Goal: Information Seeking & Learning: Compare options

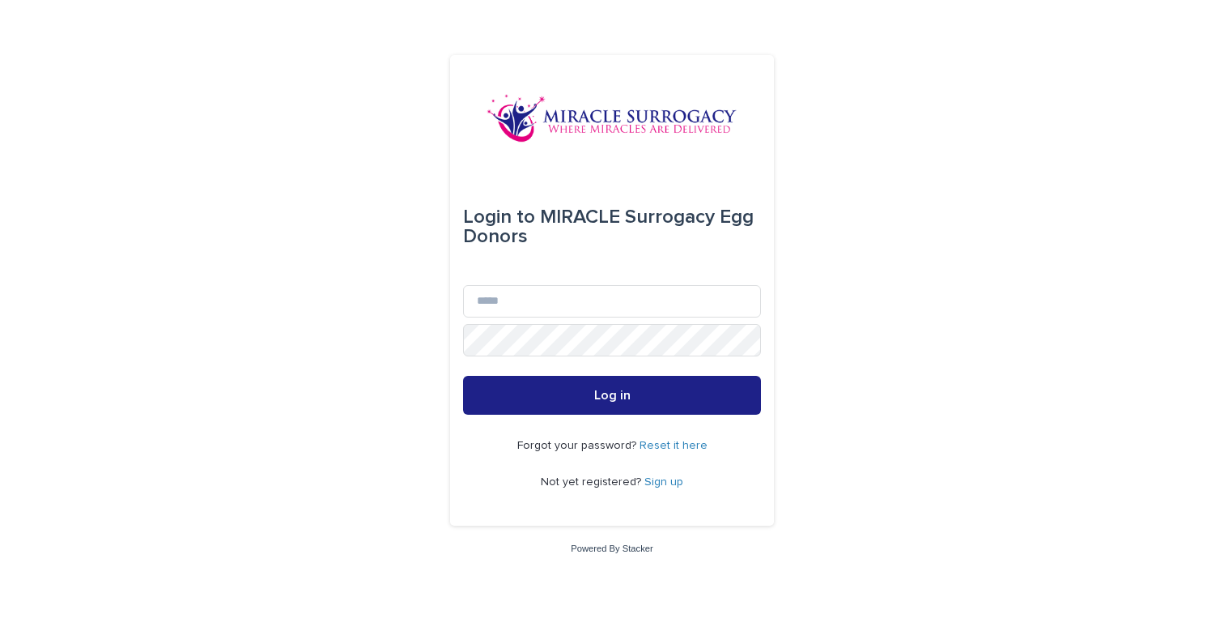
click at [850, 300] on div "Login to MIRACLE Surrogacy Egg Donors Email Password Log in Forgot your passwor…" at bounding box center [612, 313] width 1224 height 627
click at [661, 483] on link "Sign up" at bounding box center [663, 481] width 39 height 11
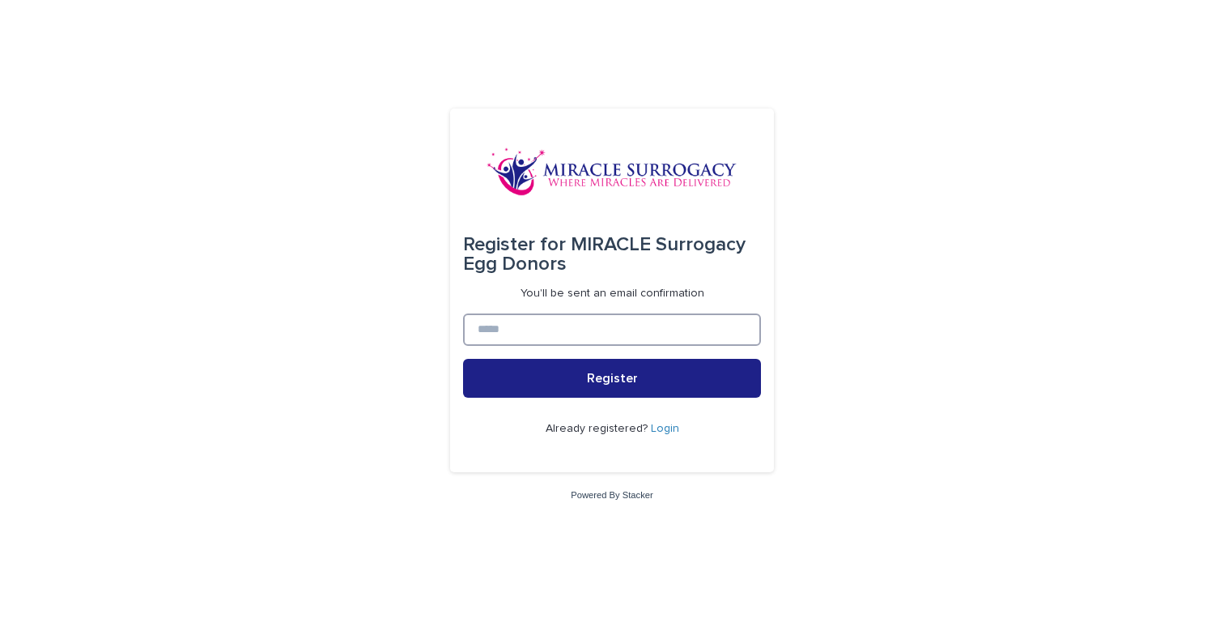
click at [559, 332] on input at bounding box center [612, 329] width 298 height 32
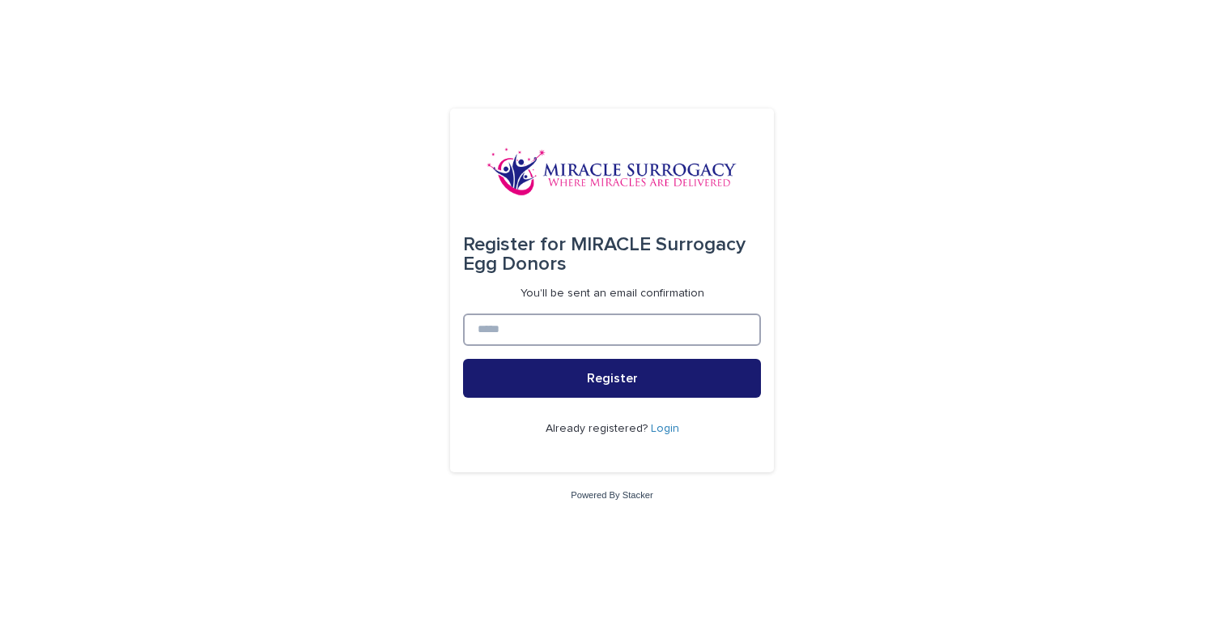
type input "**********"
click at [589, 373] on span "Register" at bounding box center [612, 378] width 51 height 13
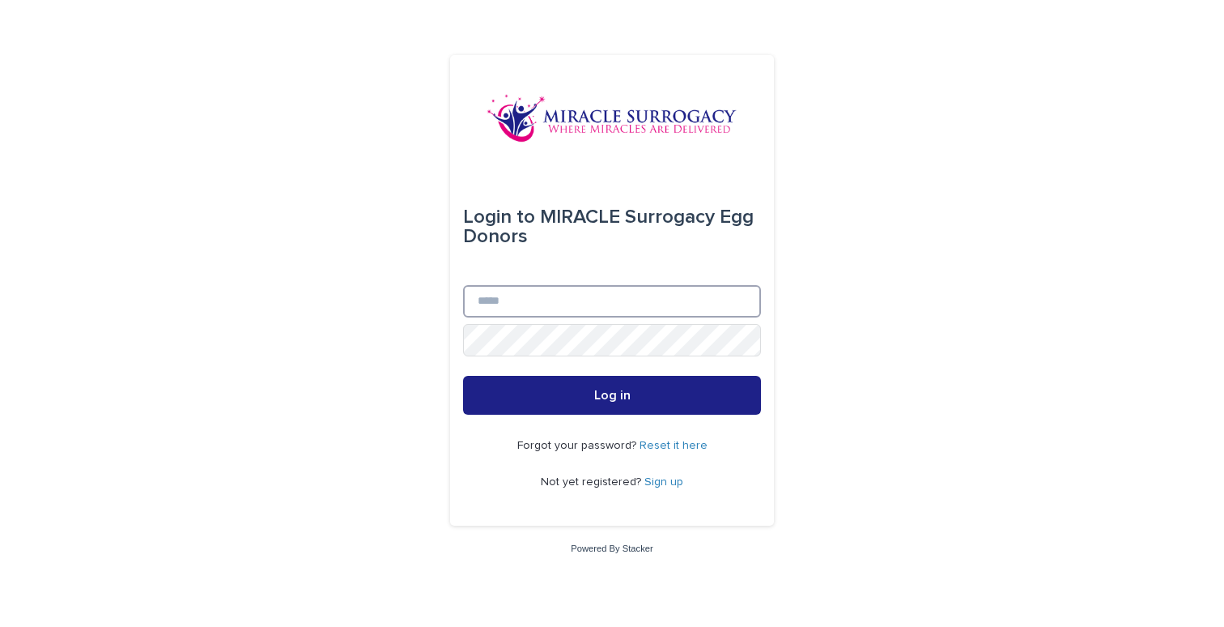
type input "**********"
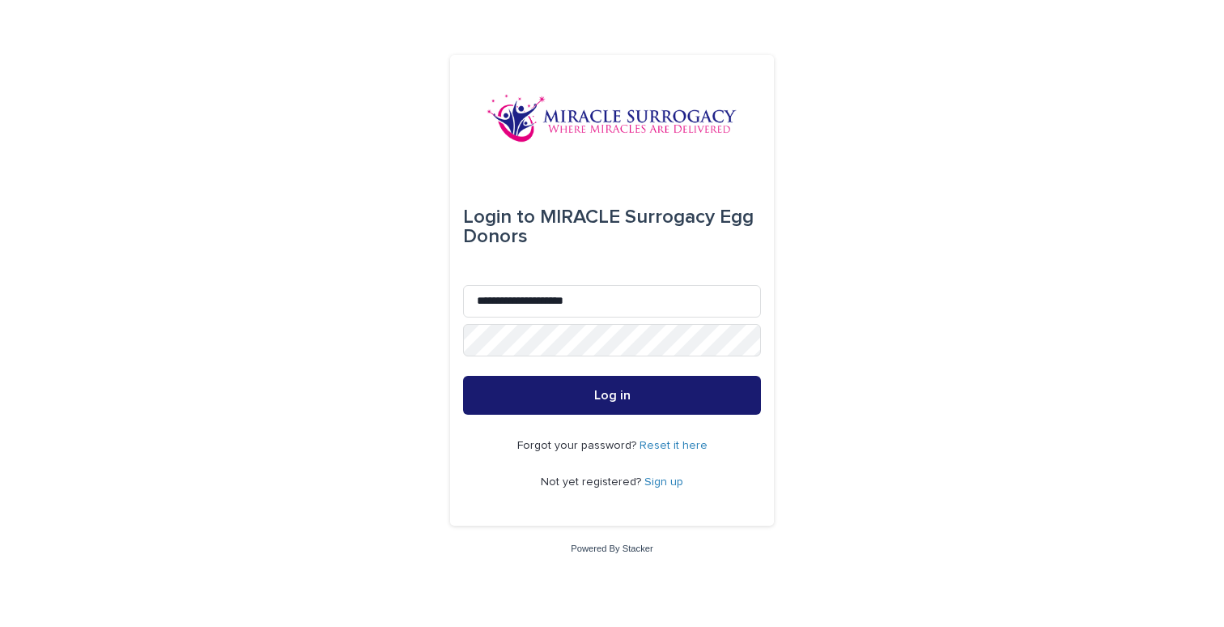
click at [629, 393] on span "Log in" at bounding box center [612, 395] width 36 height 13
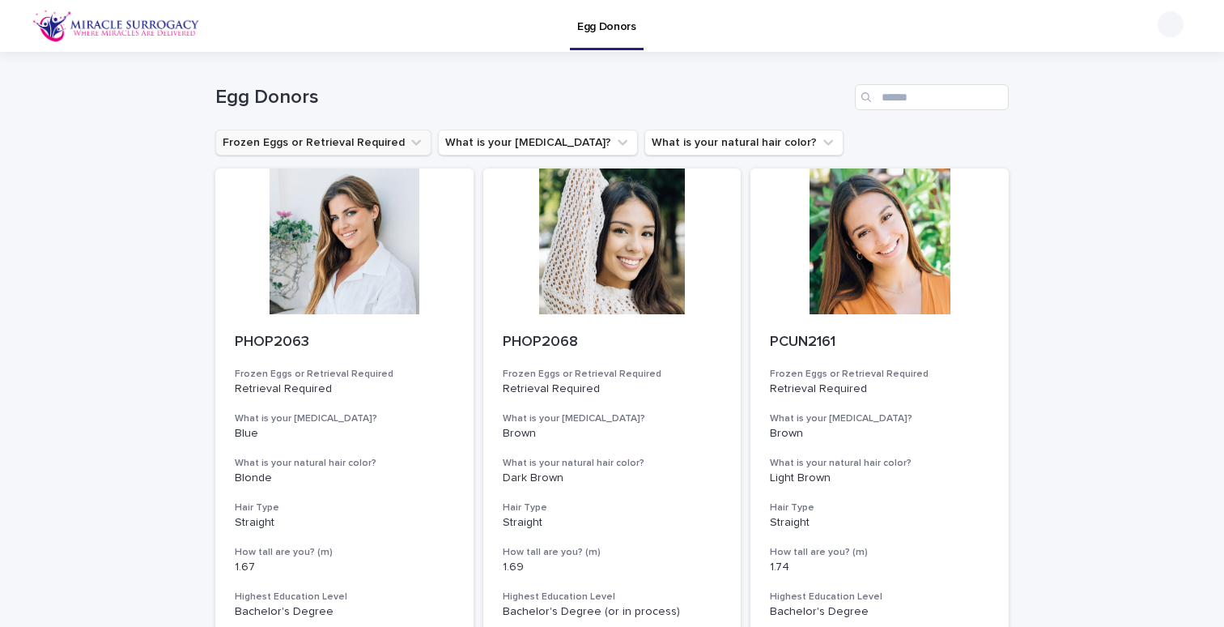
click at [408, 142] on icon "Frozen Eggs or Retrieval Required" at bounding box center [416, 142] width 16 height 16
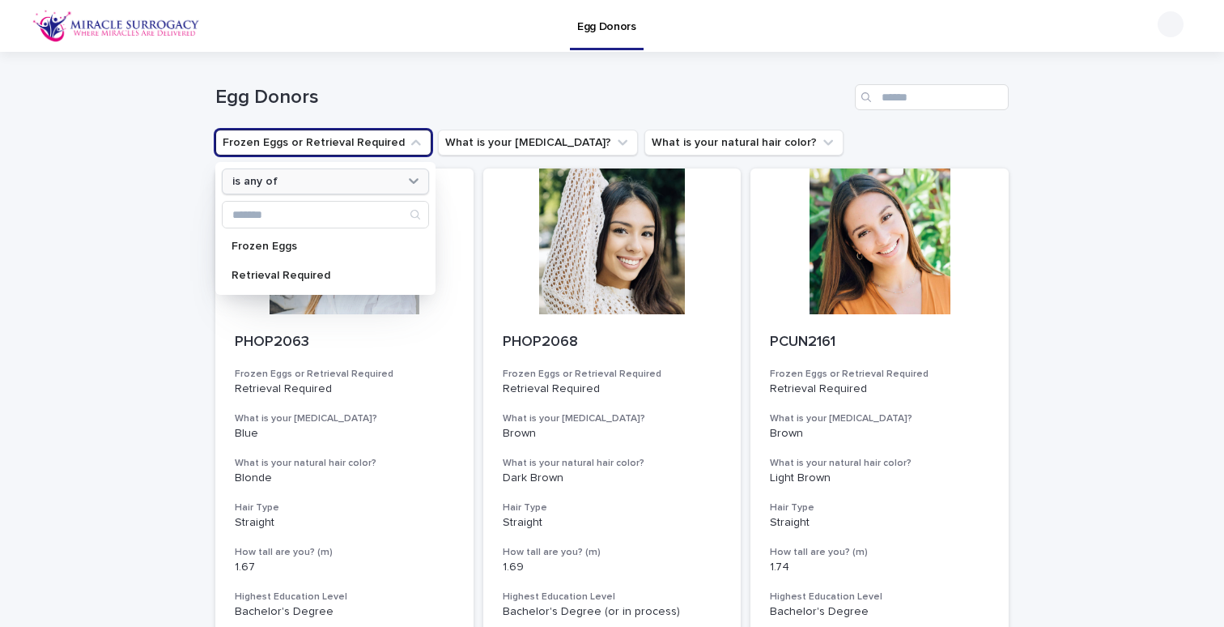
click at [410, 176] on icon at bounding box center [414, 180] width 16 height 16
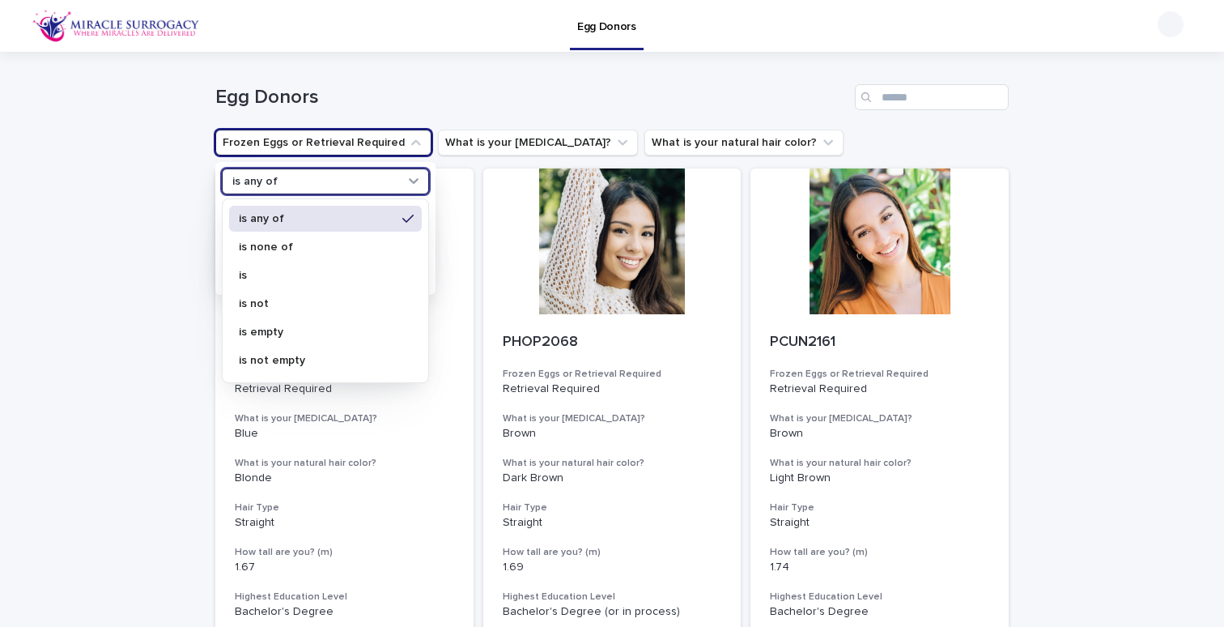
click at [434, 90] on h1 "Egg Donors" at bounding box center [531, 97] width 633 height 23
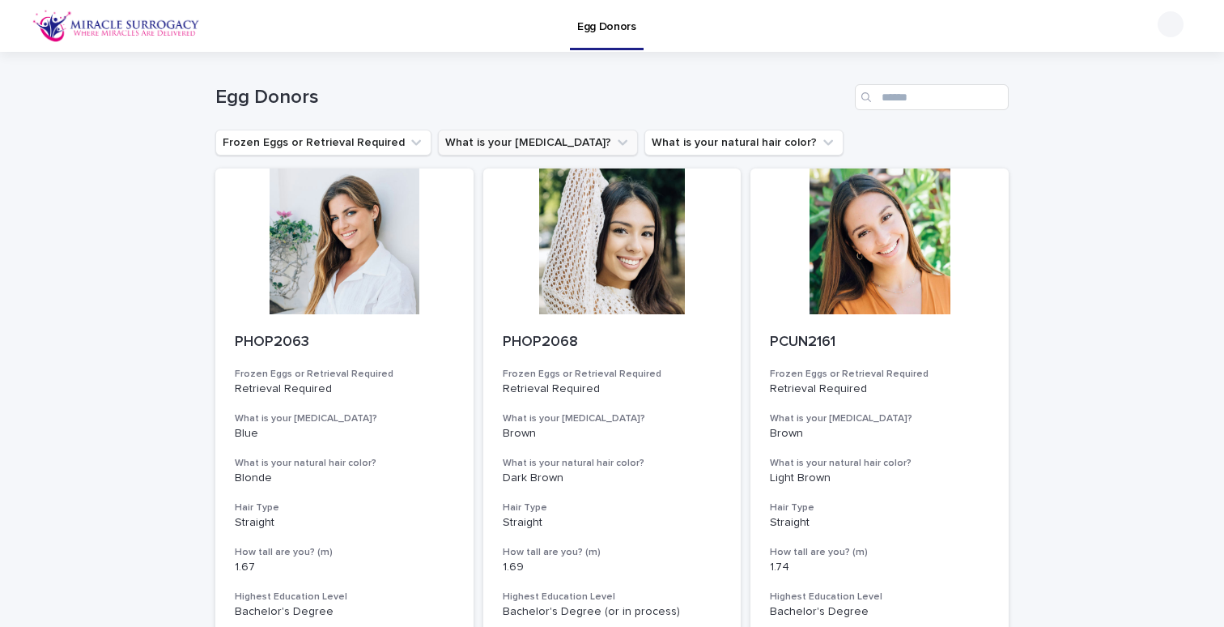
click at [614, 143] on icon "What is your eye color?" at bounding box center [622, 142] width 16 height 16
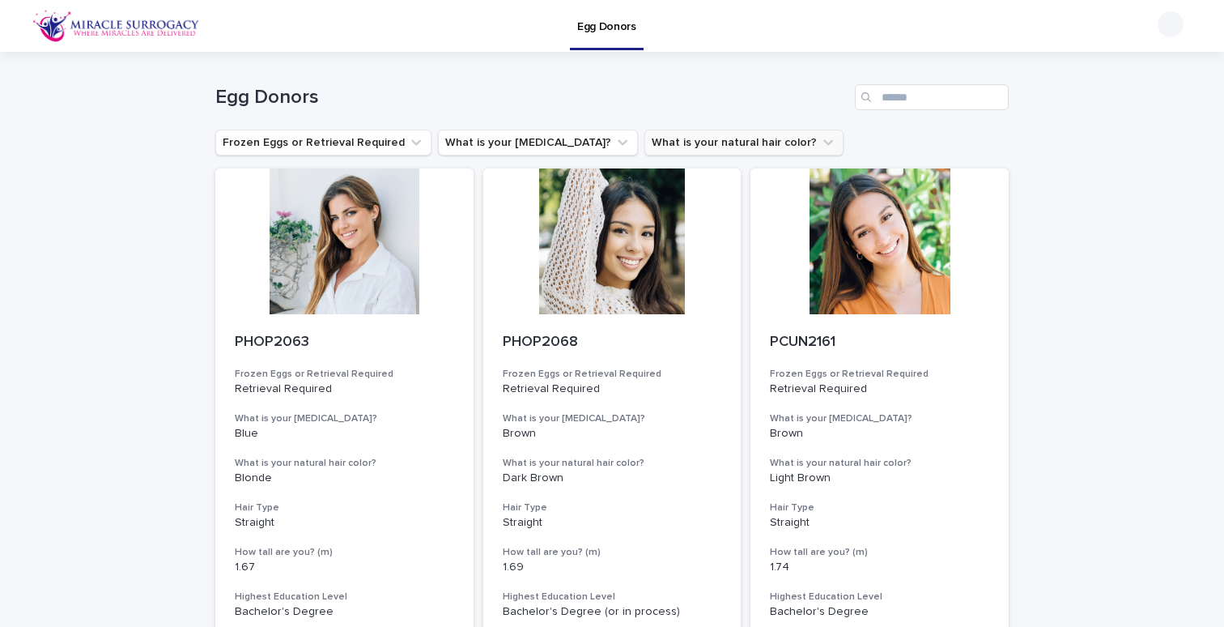
click at [746, 142] on button "What is your natural hair color?" at bounding box center [743, 143] width 199 height 26
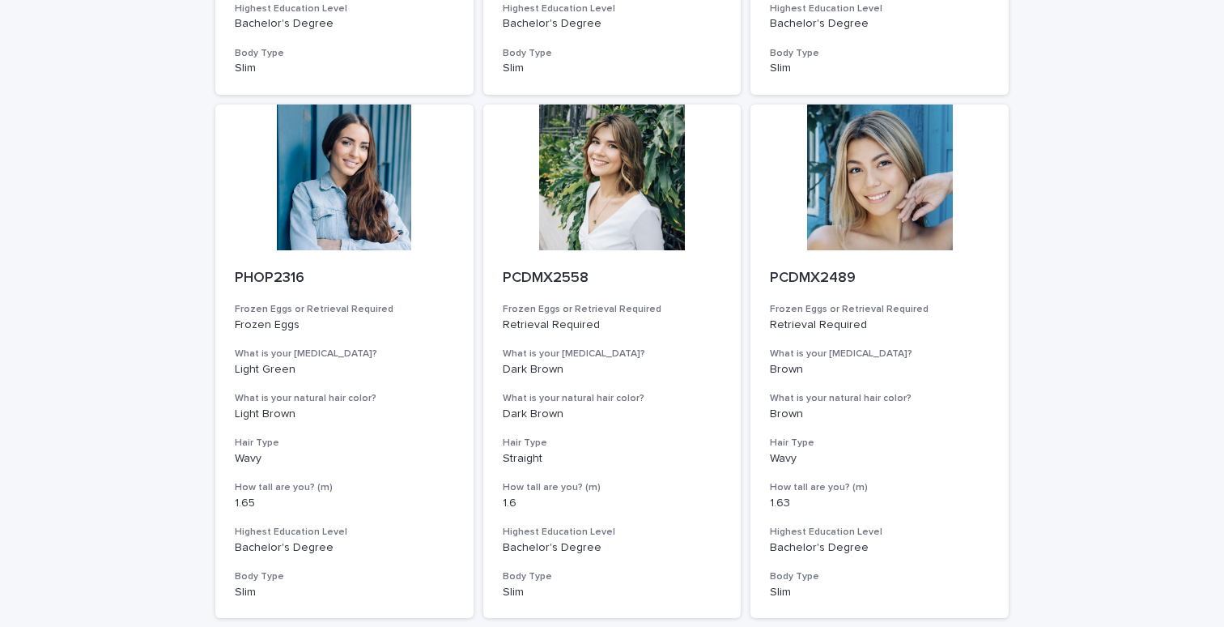
scroll to position [1768, 0]
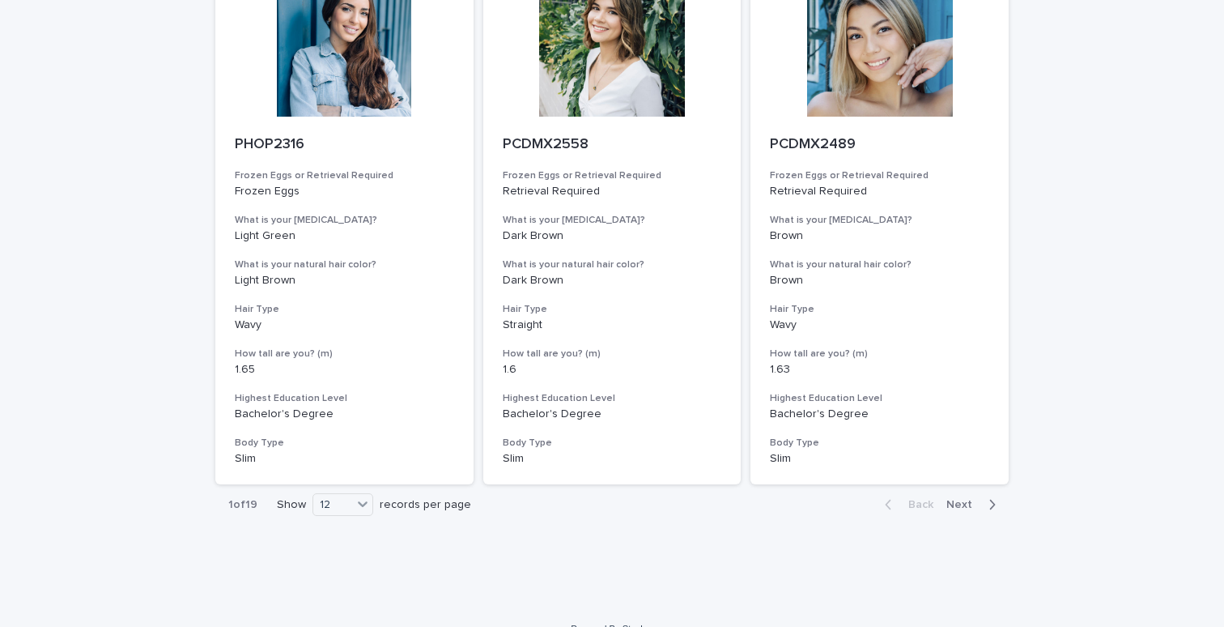
click at [355, 495] on icon at bounding box center [363, 503] width 16 height 16
click at [329, 525] on div "24" at bounding box center [337, 521] width 59 height 19
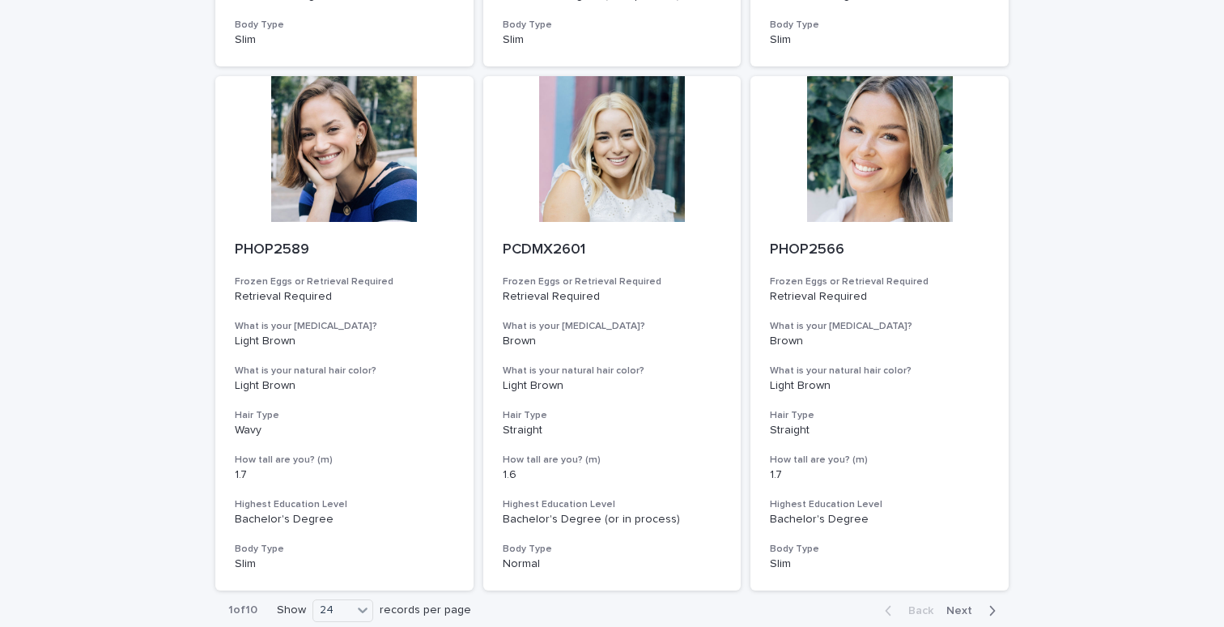
scroll to position [3824, 0]
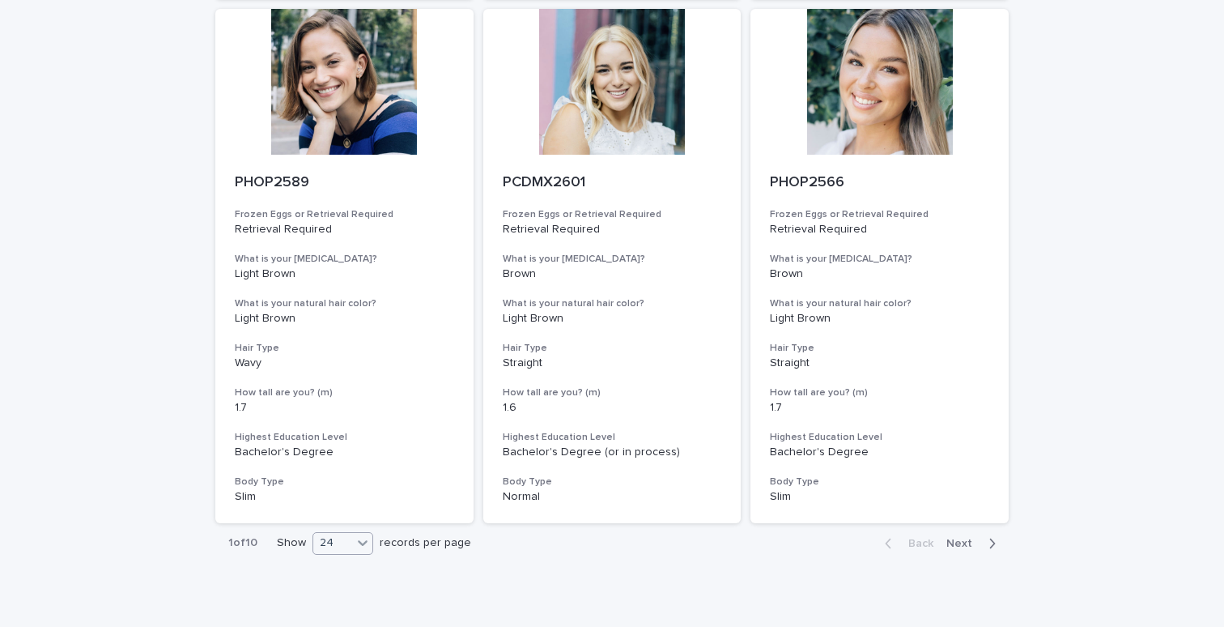
click at [358, 540] on icon at bounding box center [363, 543] width 10 height 6
click at [329, 550] on div "36" at bounding box center [337, 554] width 59 height 19
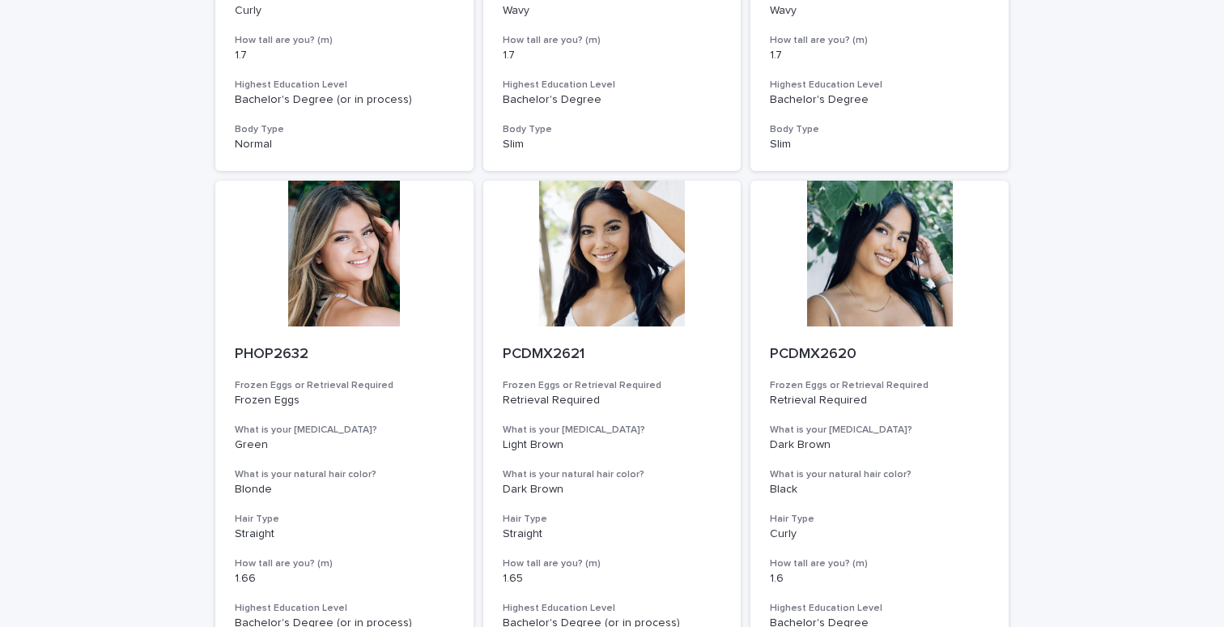
scroll to position [5212, 0]
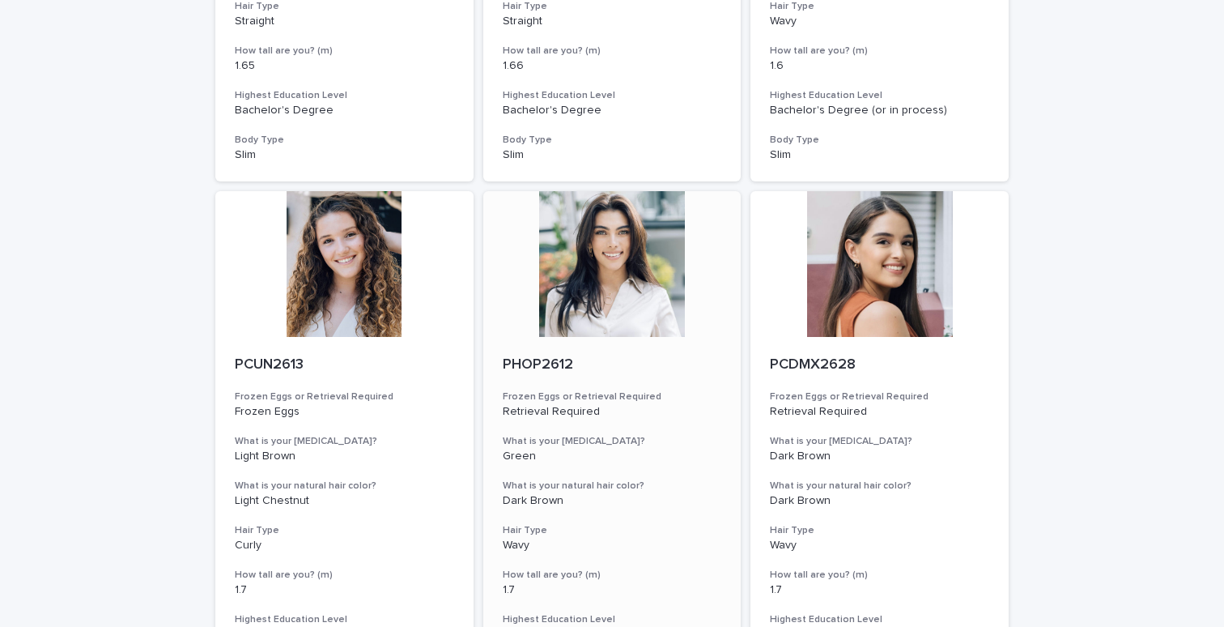
click at [591, 220] on div at bounding box center [612, 264] width 258 height 146
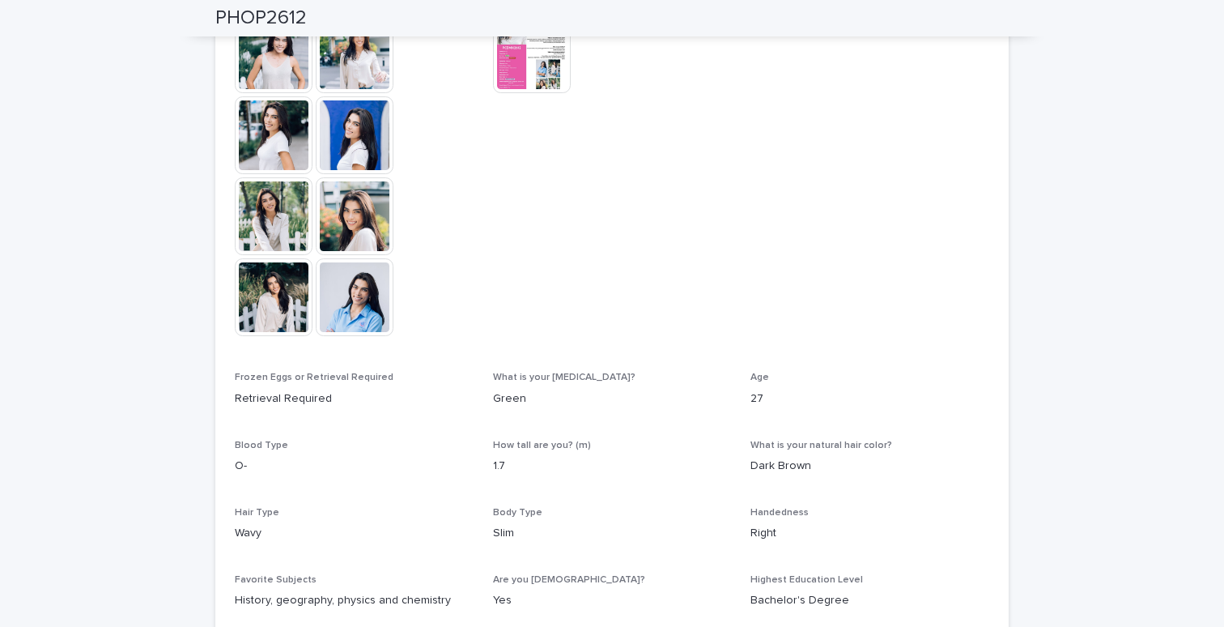
scroll to position [189, 0]
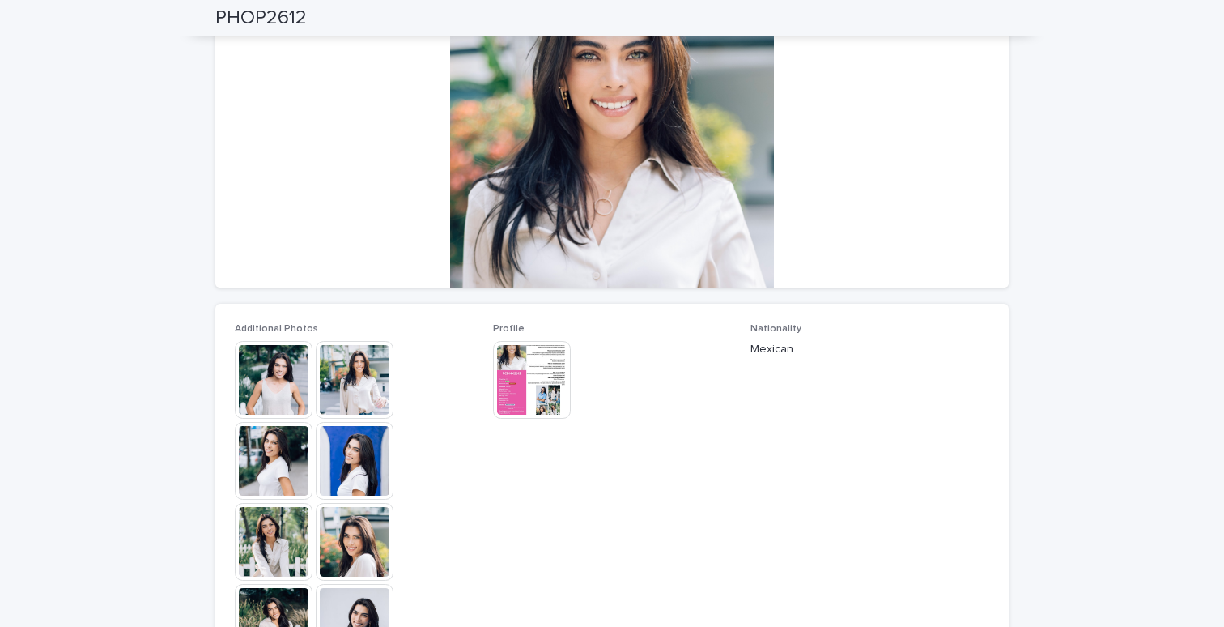
click at [529, 370] on img at bounding box center [532, 380] width 78 height 78
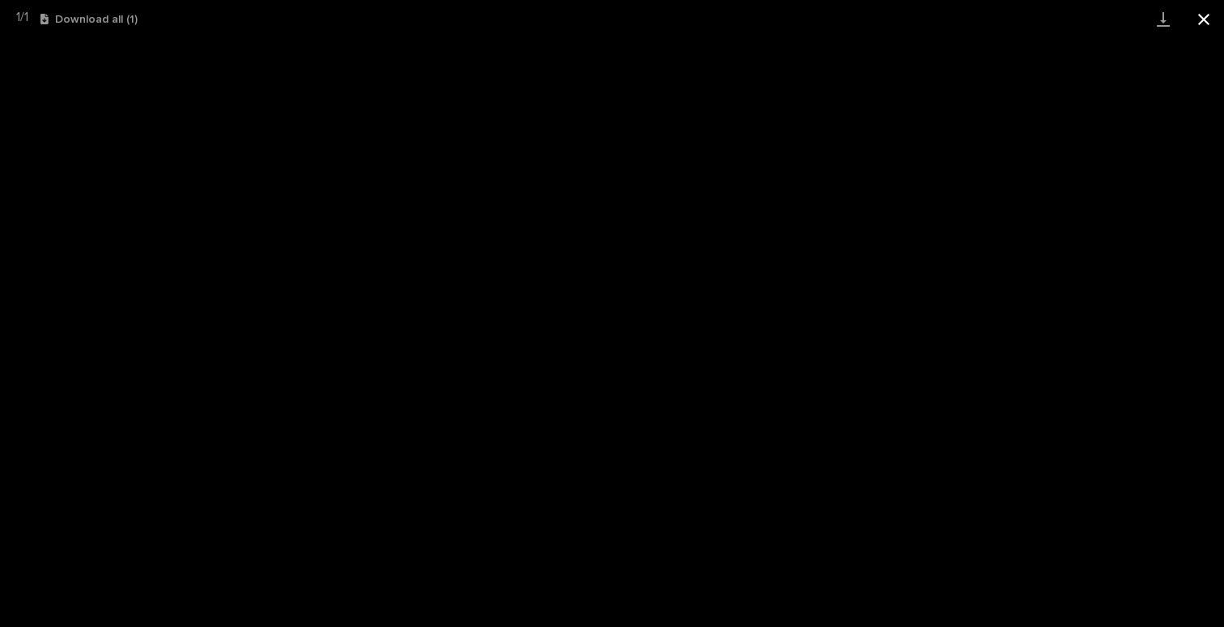
click at [1206, 16] on button "Close gallery" at bounding box center [1204, 19] width 40 height 38
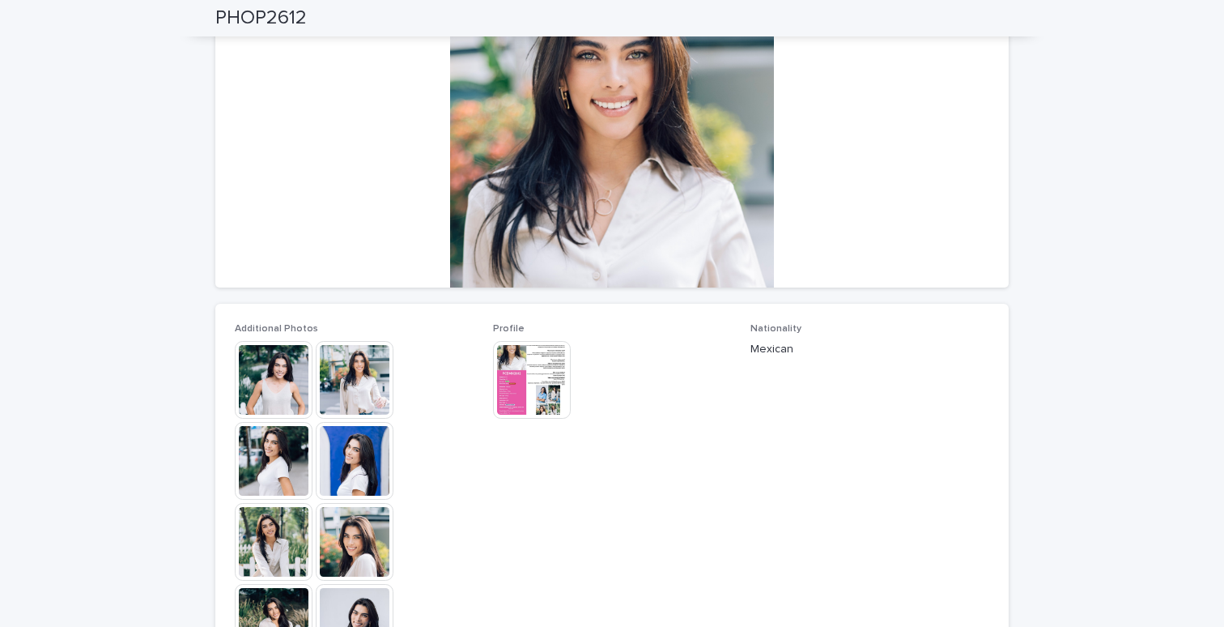
click at [357, 371] on img at bounding box center [355, 380] width 78 height 78
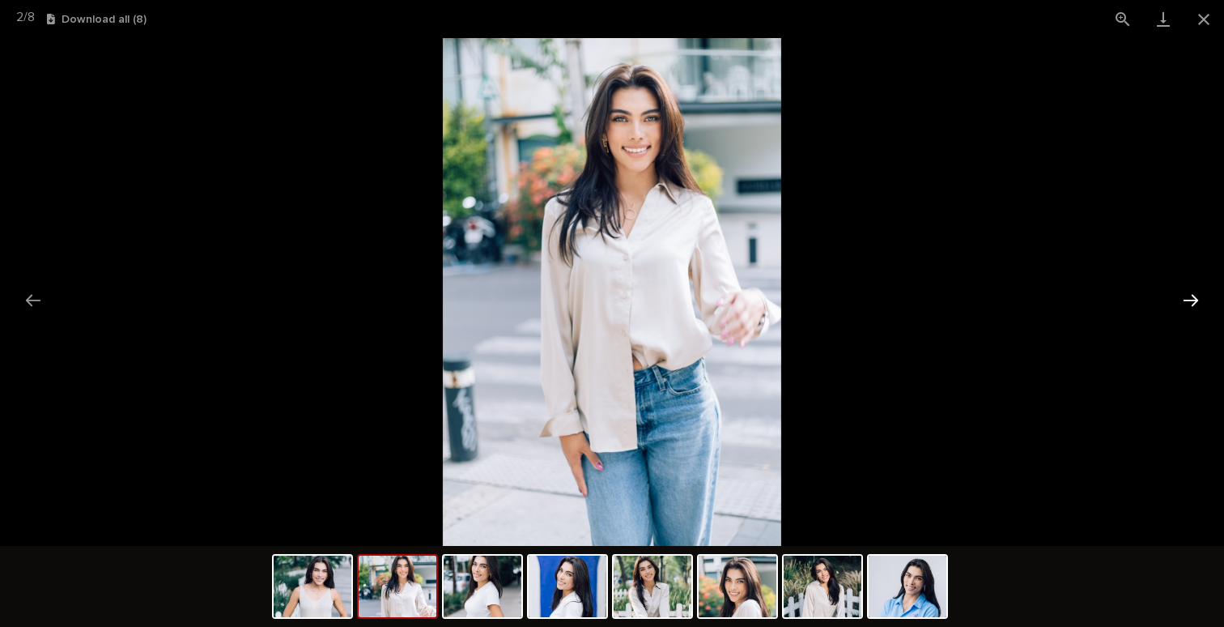
click at [1196, 297] on button "Next slide" at bounding box center [1191, 300] width 34 height 32
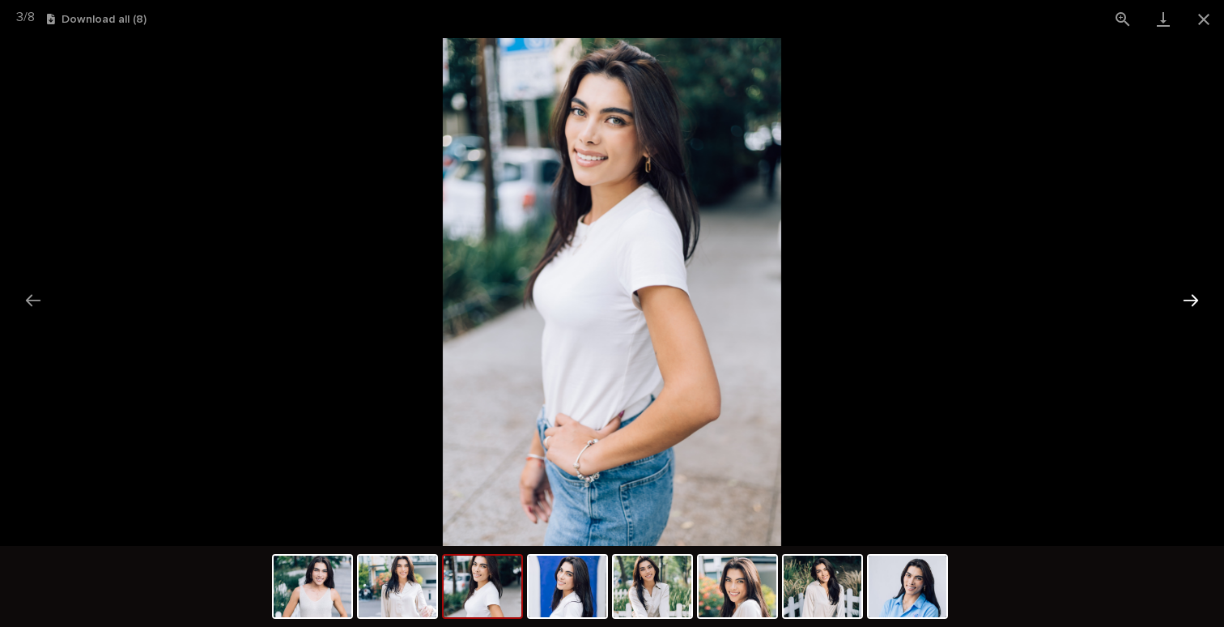
click at [1196, 297] on button "Next slide" at bounding box center [1191, 300] width 34 height 32
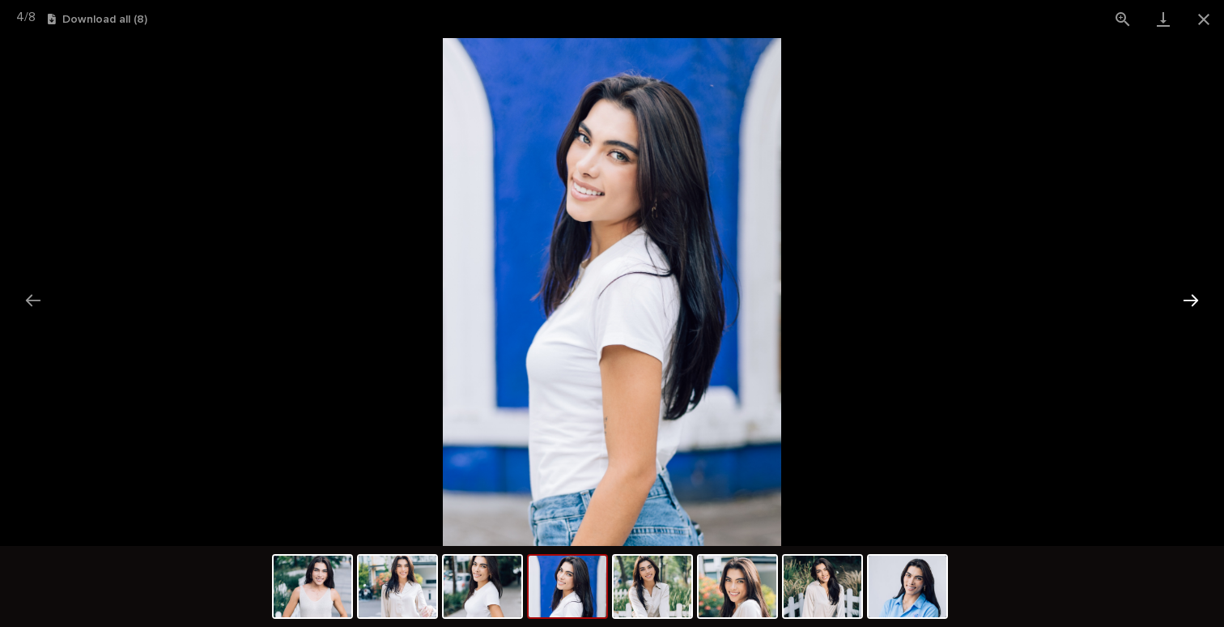
click at [1196, 297] on button "Next slide" at bounding box center [1191, 300] width 34 height 32
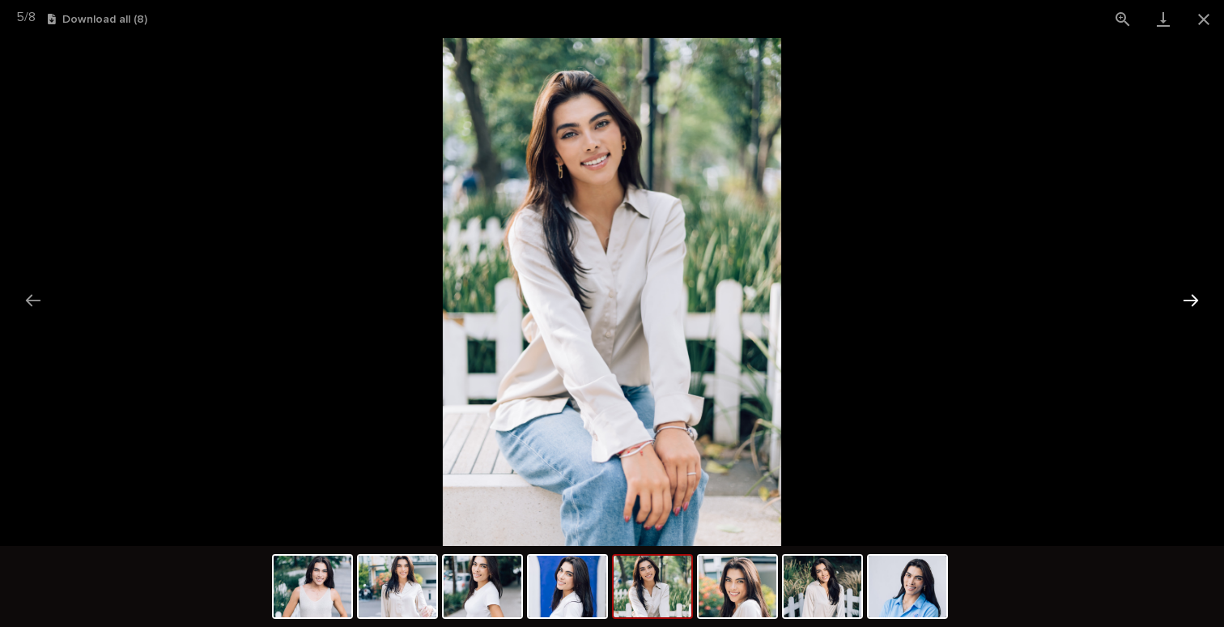
click at [1196, 297] on button "Next slide" at bounding box center [1191, 300] width 34 height 32
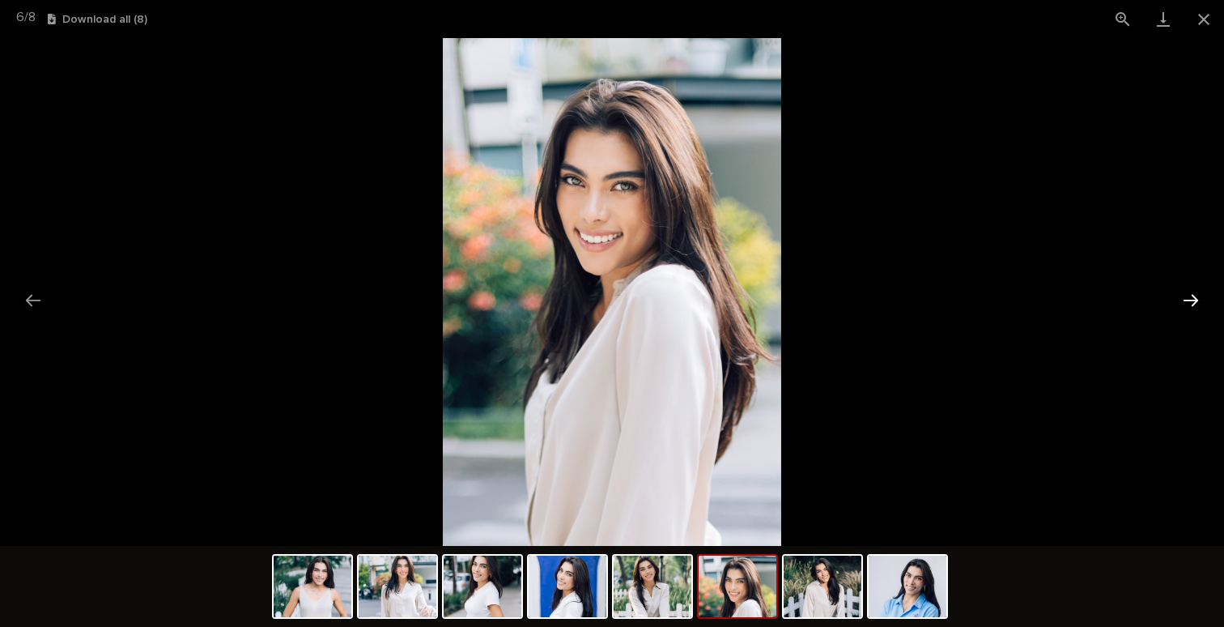
click at [1196, 297] on button "Next slide" at bounding box center [1191, 300] width 34 height 32
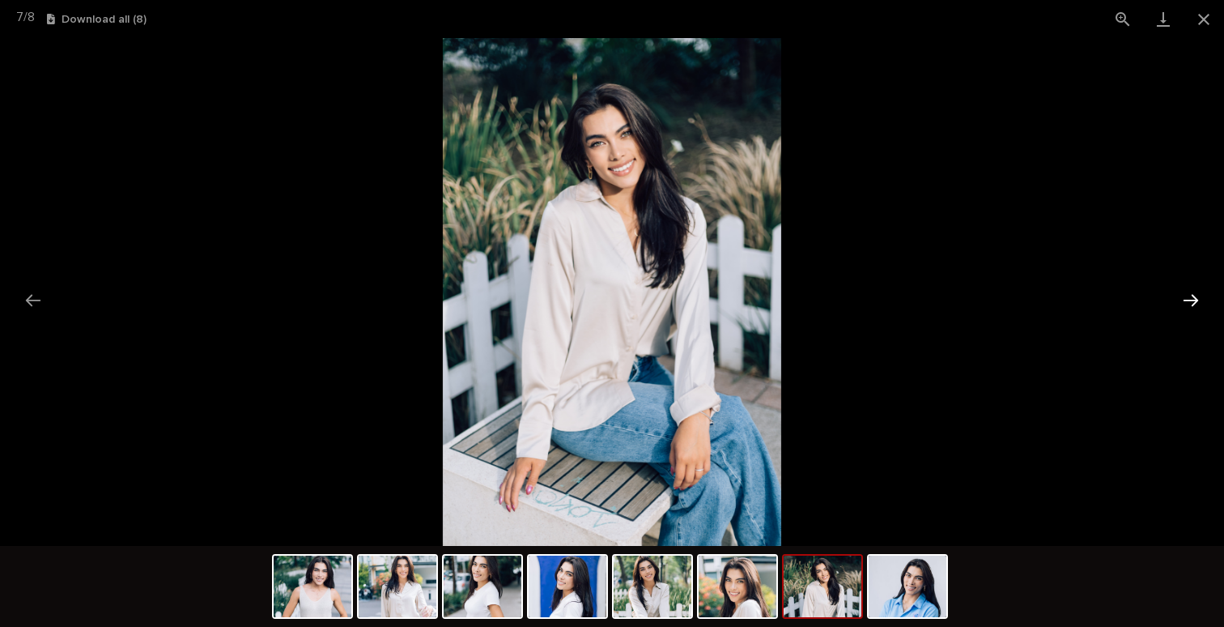
click at [1196, 297] on button "Next slide" at bounding box center [1191, 300] width 34 height 32
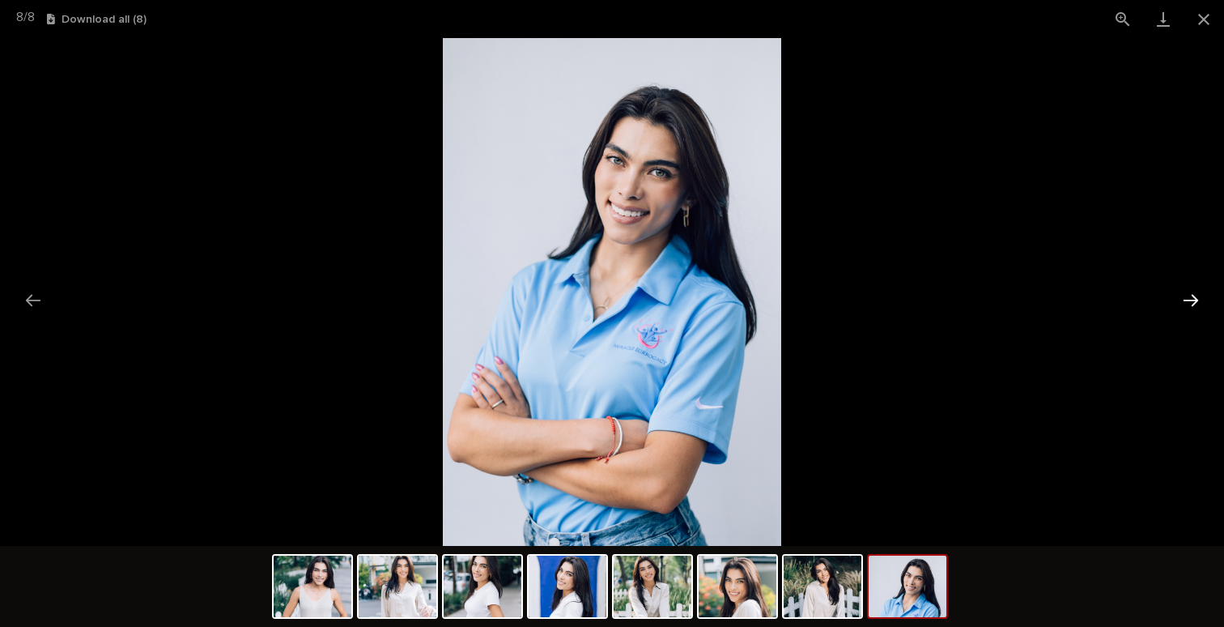
click at [1193, 296] on button "Next slide" at bounding box center [1191, 300] width 34 height 32
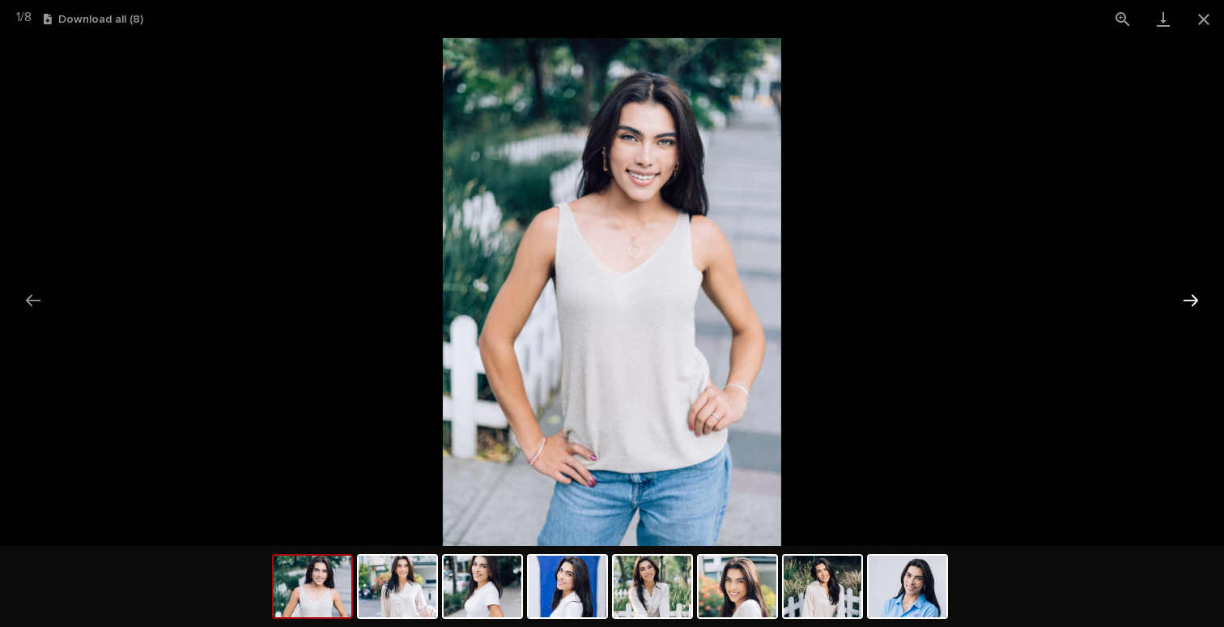
click at [1193, 296] on button "Next slide" at bounding box center [1191, 300] width 34 height 32
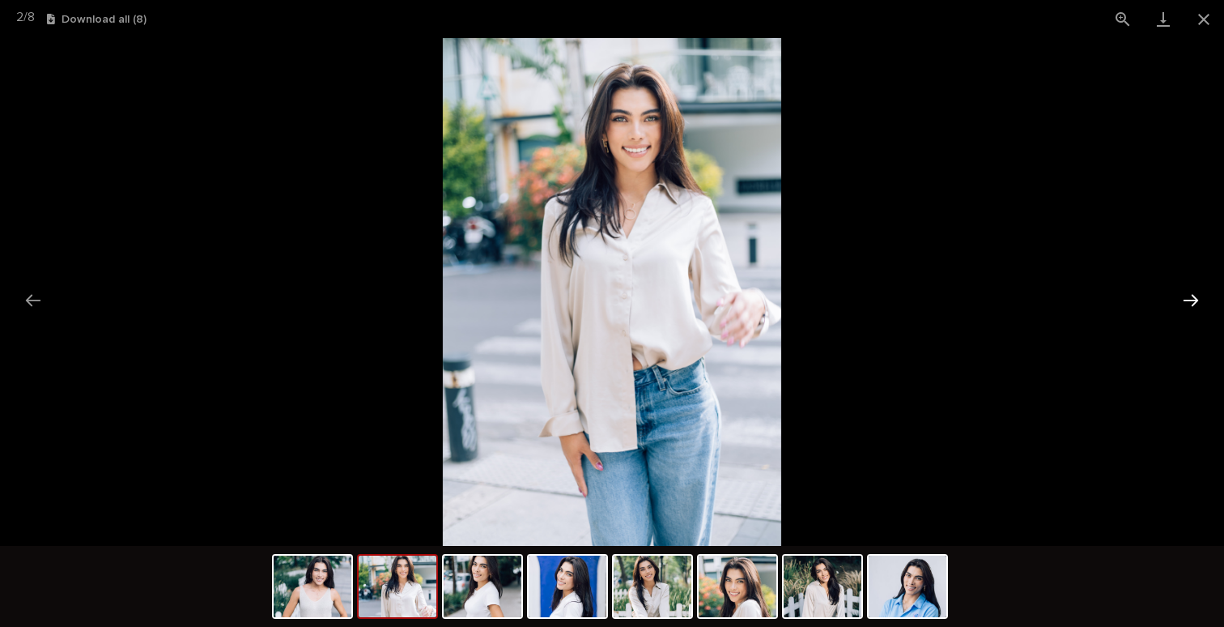
click at [1193, 296] on button "Next slide" at bounding box center [1191, 300] width 34 height 32
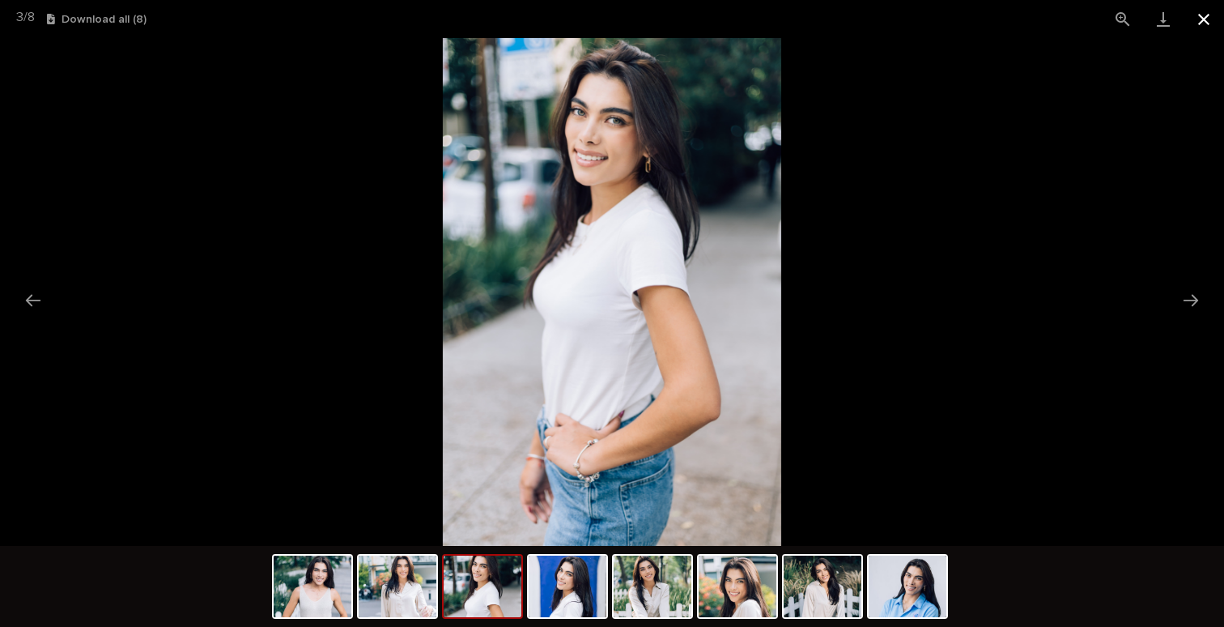
click at [1206, 16] on button "Close gallery" at bounding box center [1204, 19] width 40 height 38
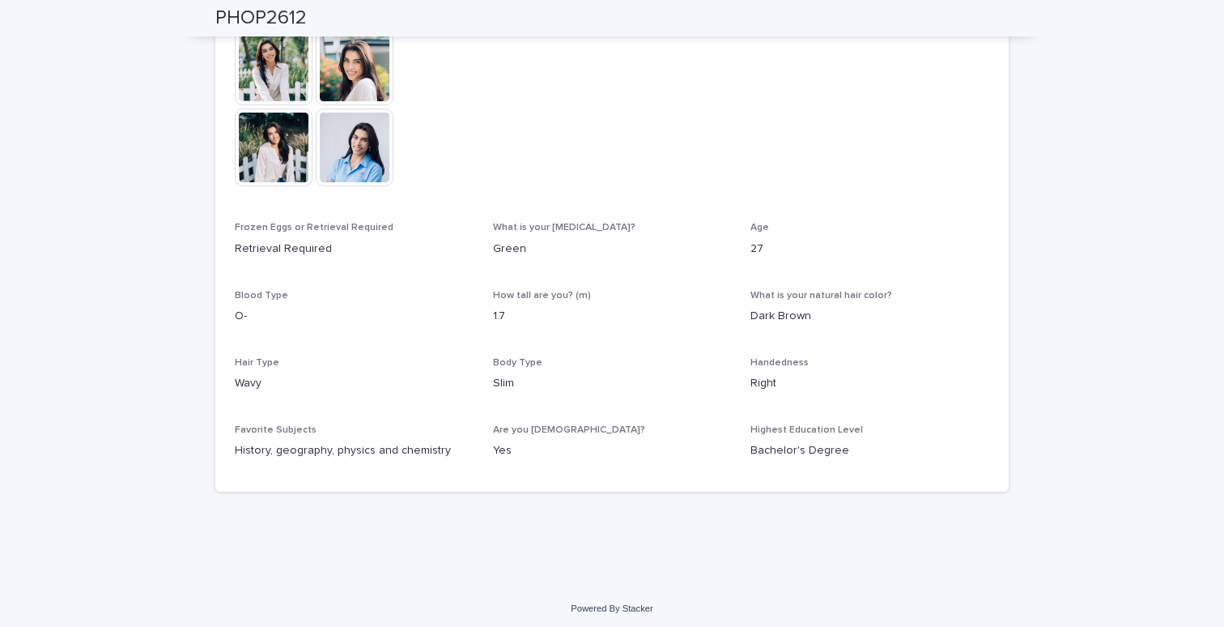
scroll to position [87, 0]
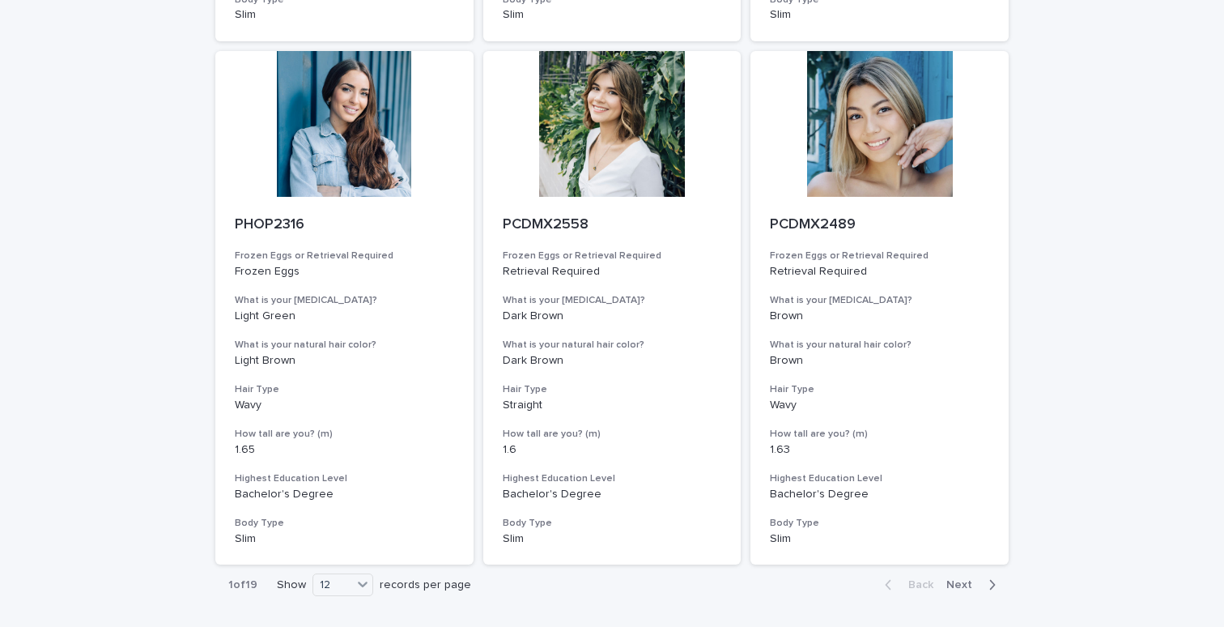
scroll to position [1768, 0]
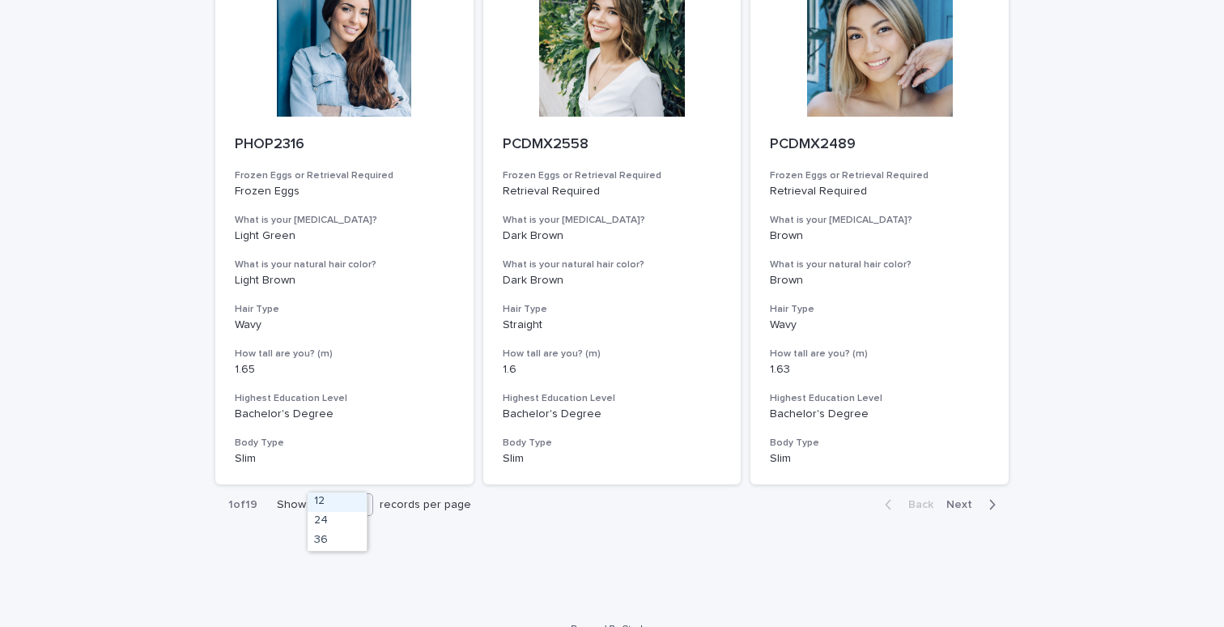
click at [355, 495] on icon at bounding box center [363, 503] width 16 height 16
click at [340, 535] on div "36" at bounding box center [337, 540] width 59 height 19
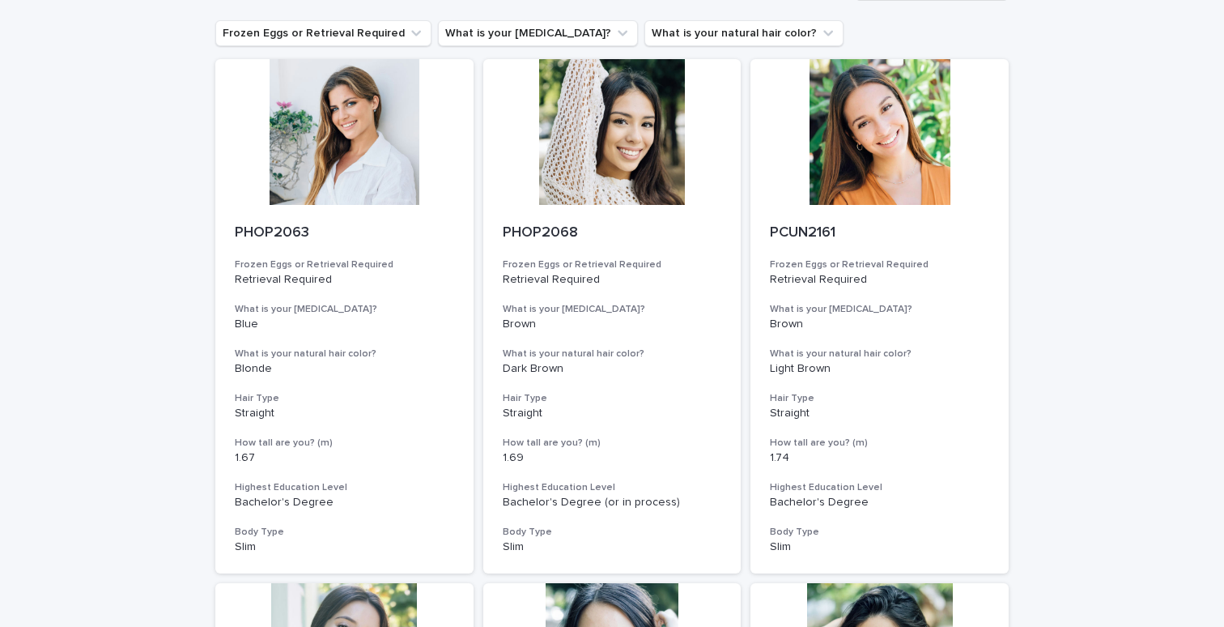
scroll to position [0, 0]
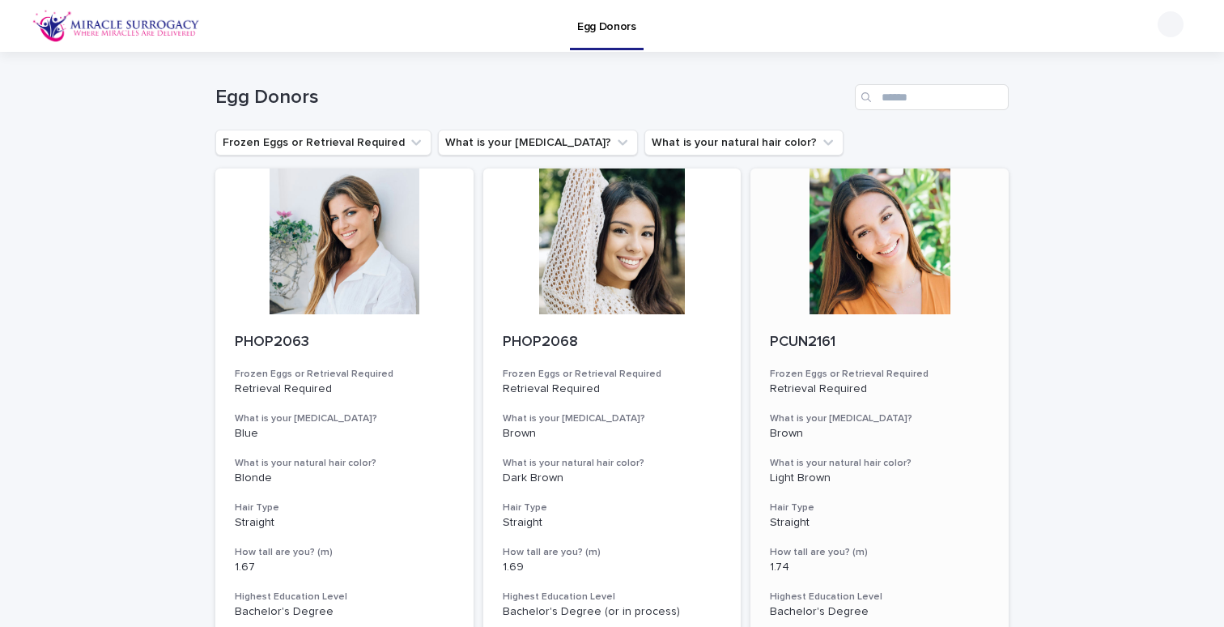
click at [920, 272] on div at bounding box center [879, 241] width 258 height 146
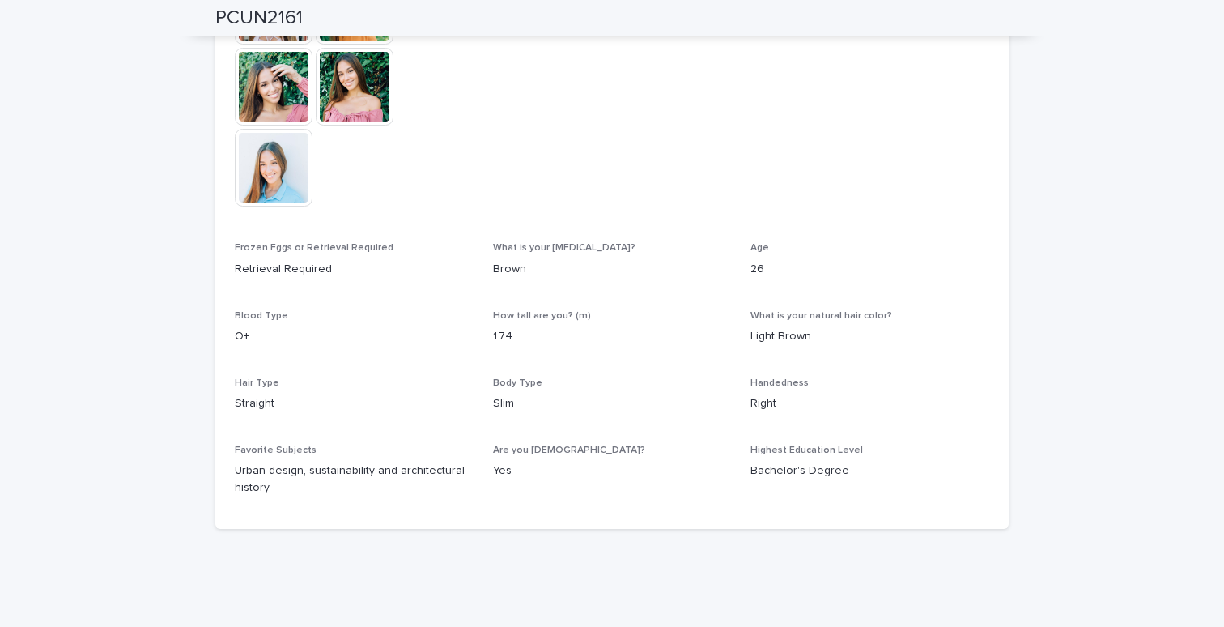
scroll to position [346, 0]
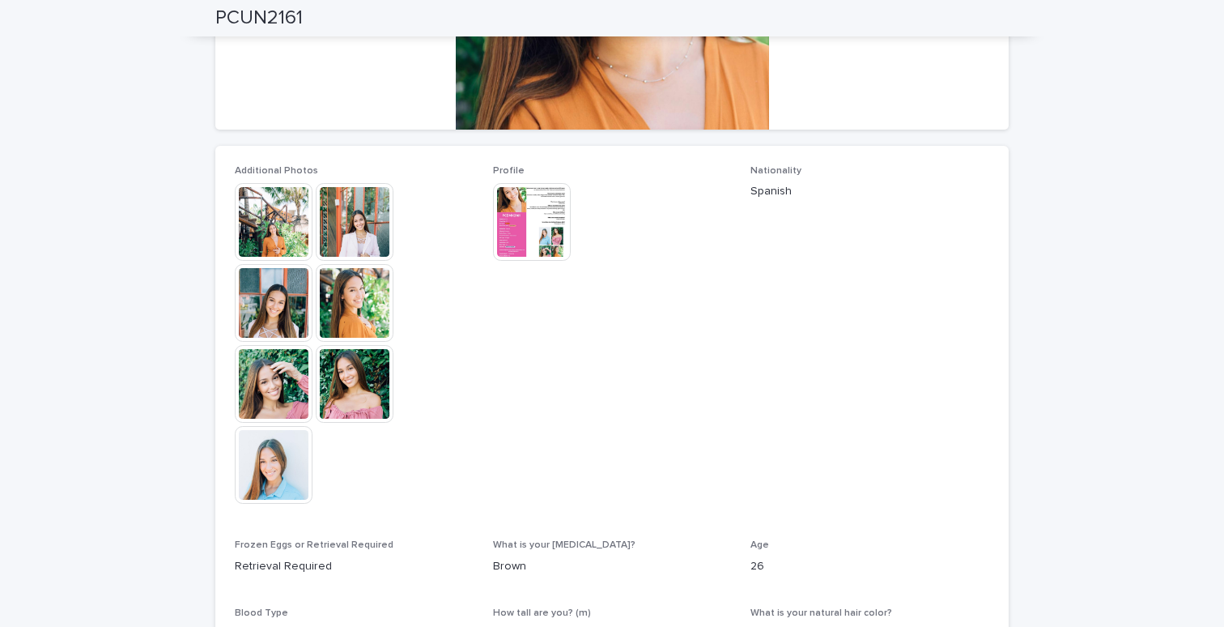
click at [538, 211] on img at bounding box center [532, 222] width 78 height 78
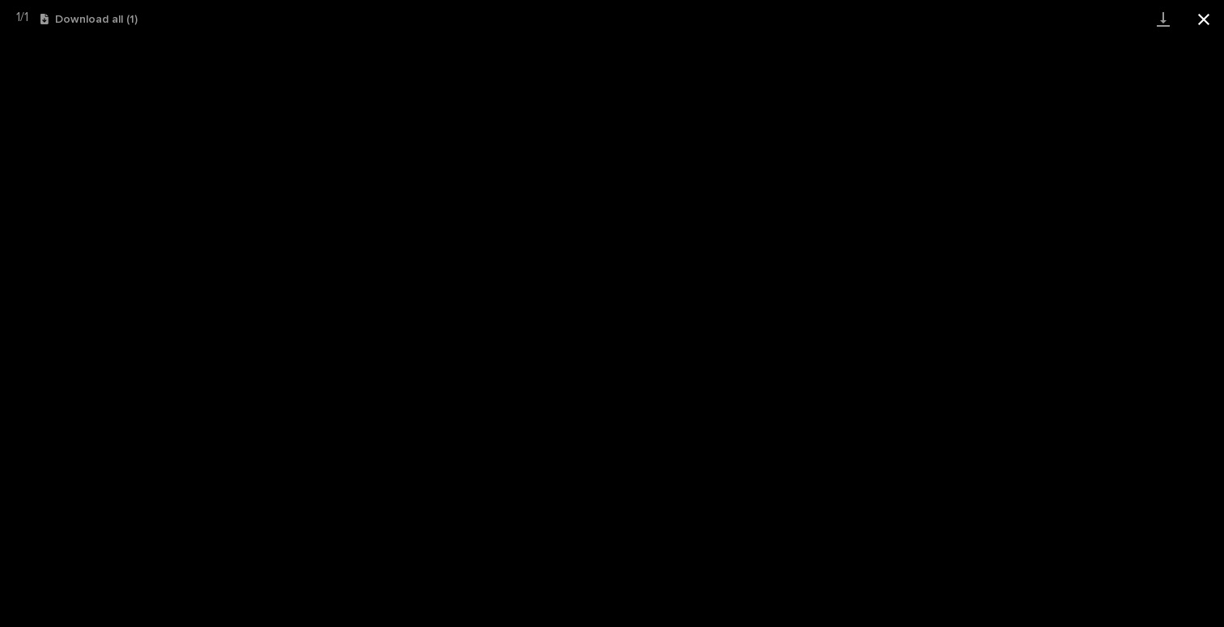
click at [1208, 16] on button "Close gallery" at bounding box center [1204, 19] width 40 height 38
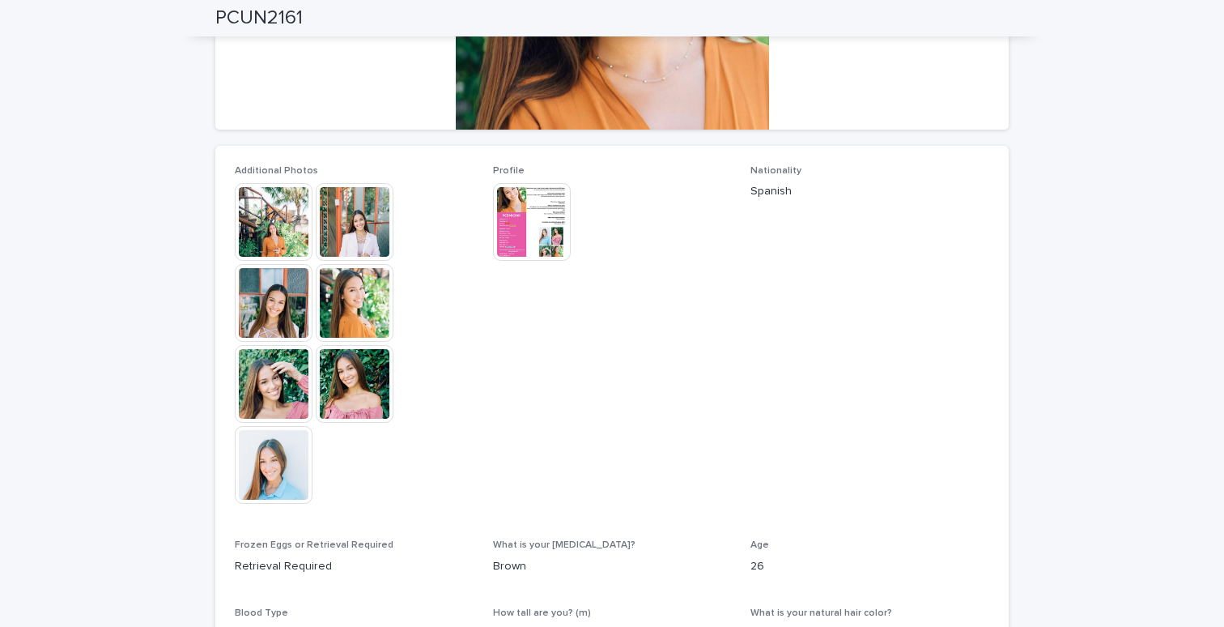
click at [293, 210] on img at bounding box center [274, 222] width 78 height 78
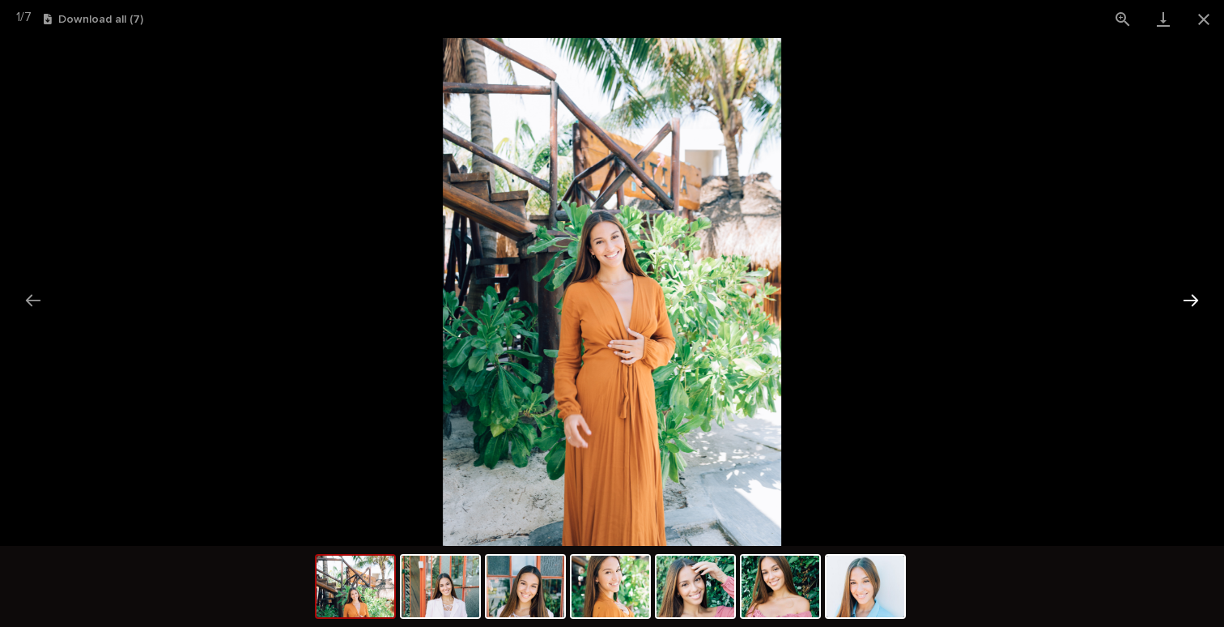
click at [1195, 298] on button "Next slide" at bounding box center [1191, 300] width 34 height 32
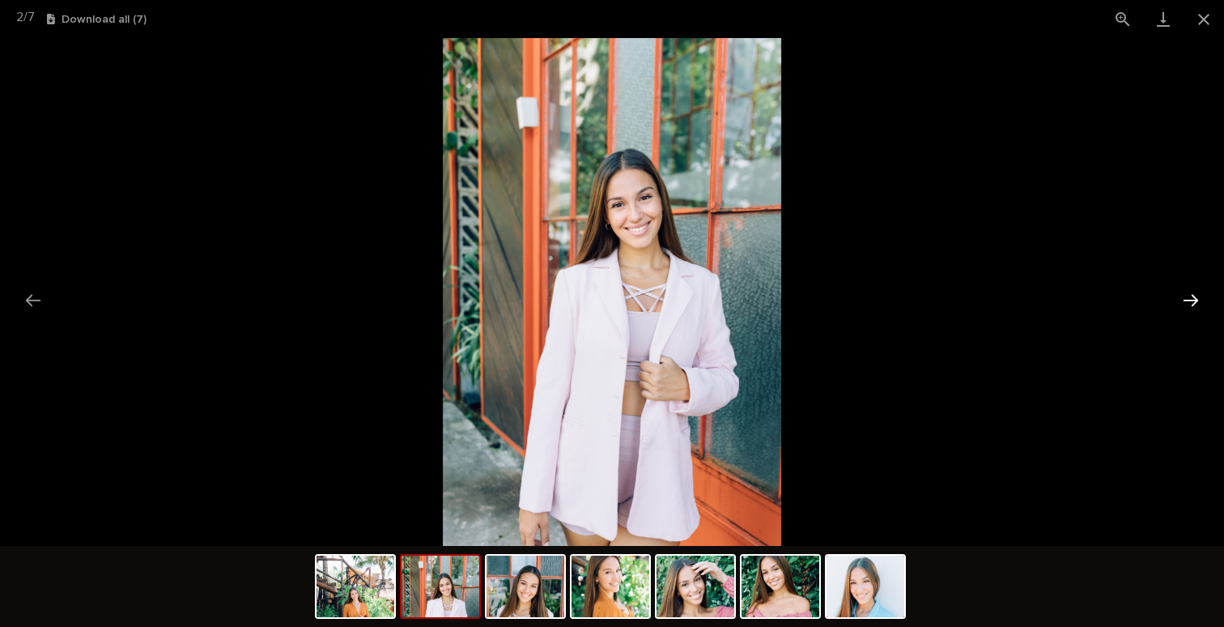
click at [1194, 296] on button "Next slide" at bounding box center [1191, 300] width 34 height 32
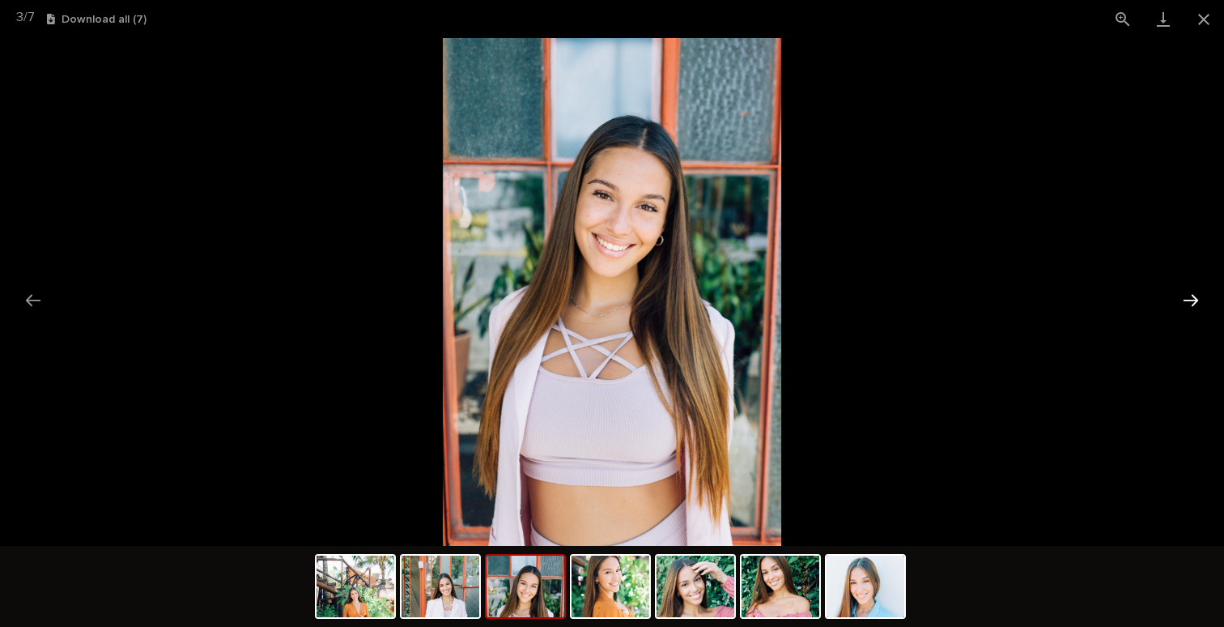
click at [1194, 296] on button "Next slide" at bounding box center [1191, 300] width 34 height 32
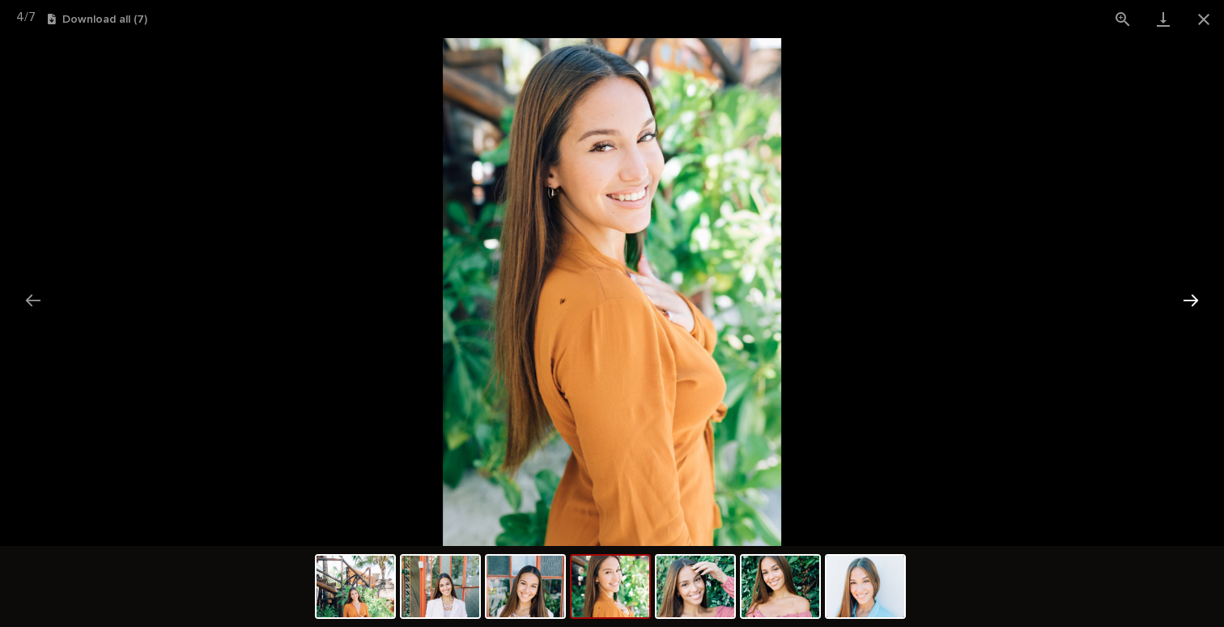
click at [1194, 296] on button "Next slide" at bounding box center [1191, 300] width 34 height 32
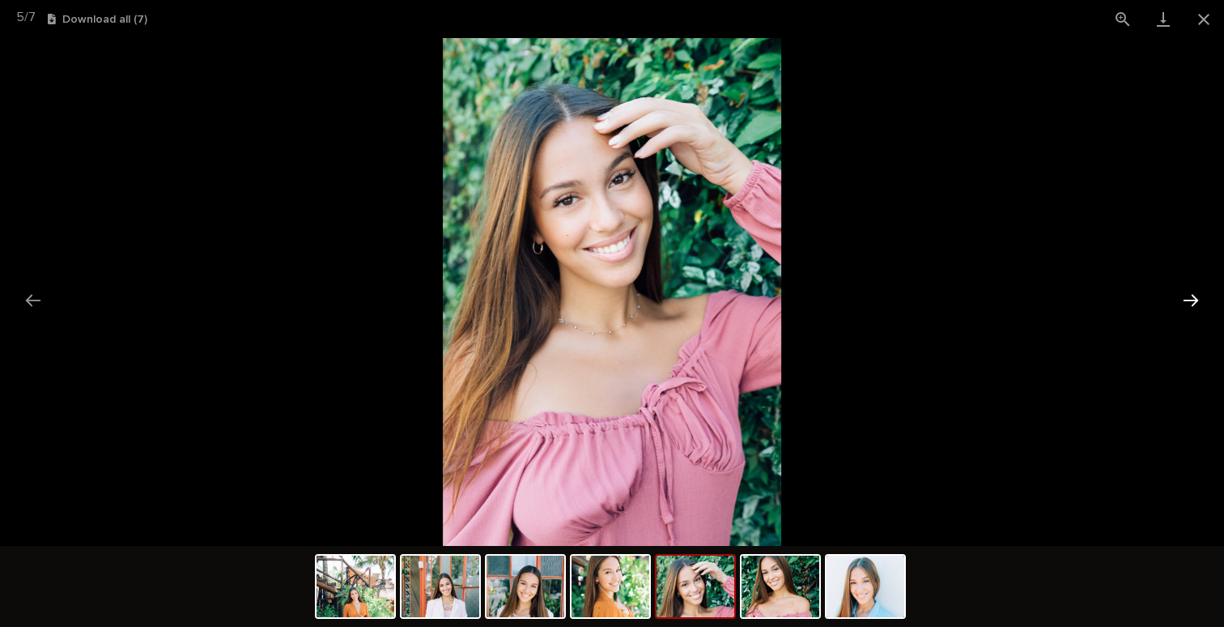
click at [1194, 296] on button "Next slide" at bounding box center [1191, 300] width 34 height 32
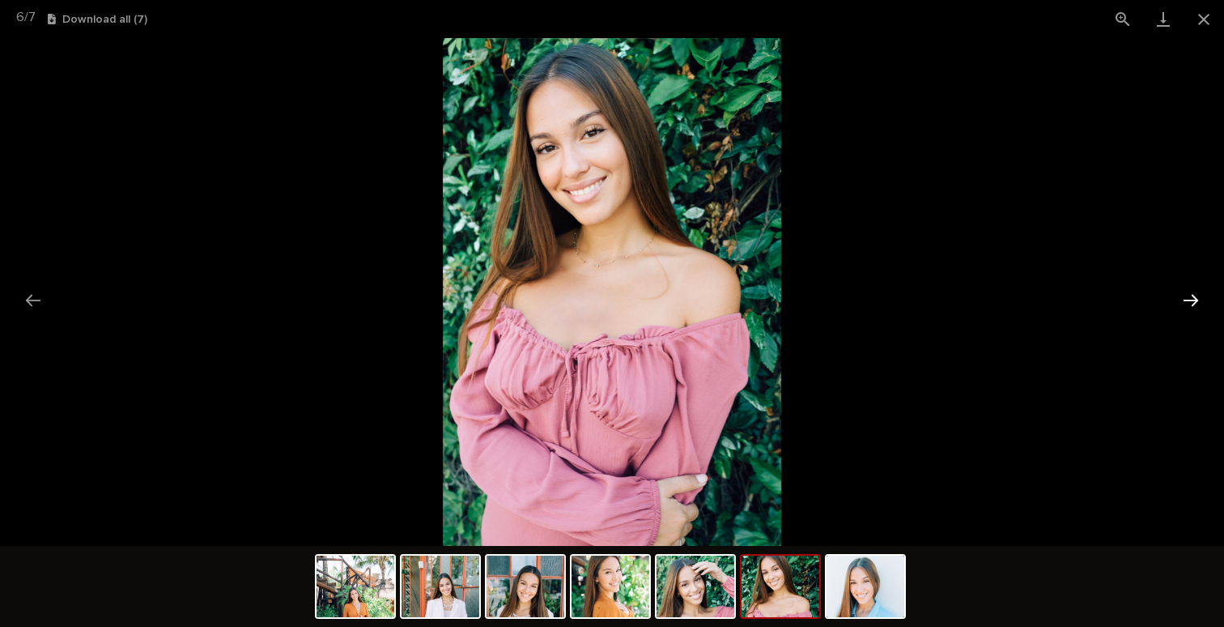
click at [1194, 296] on button "Next slide" at bounding box center [1191, 300] width 34 height 32
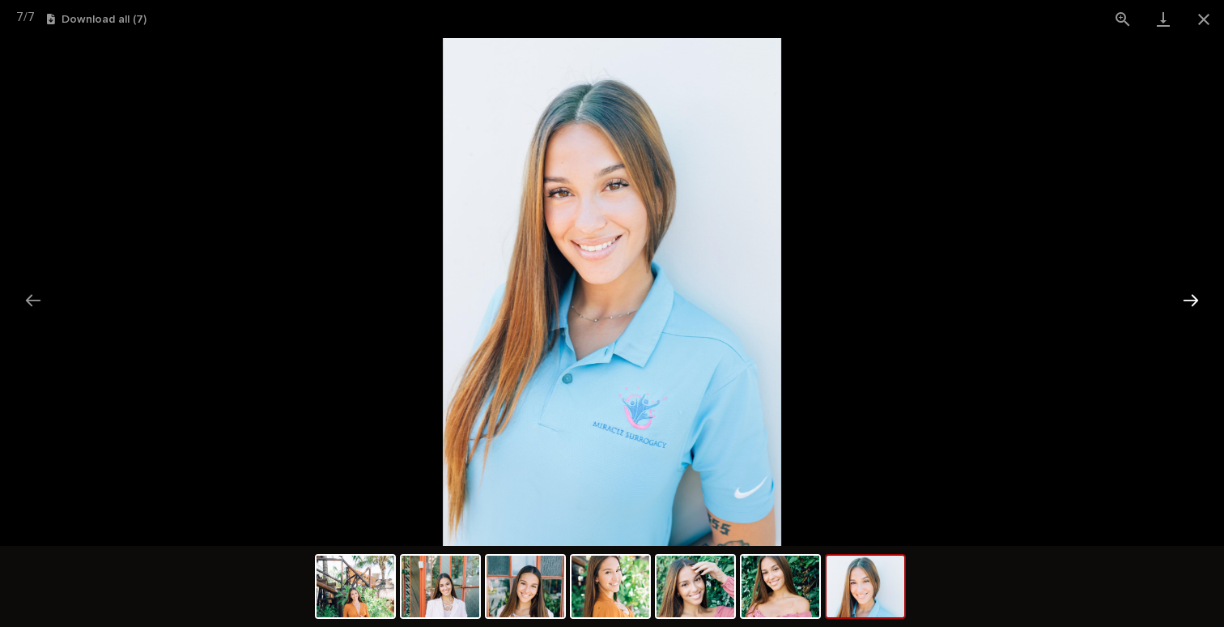
click at [1194, 296] on button "Next slide" at bounding box center [1191, 300] width 34 height 32
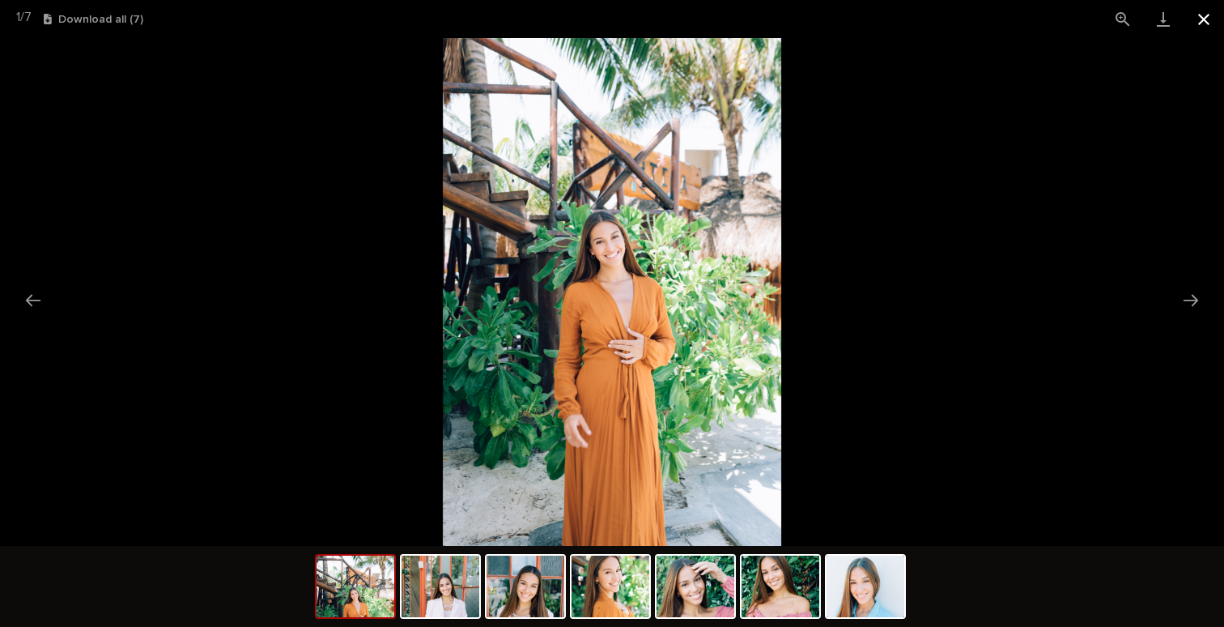
click at [1201, 15] on button "Close gallery" at bounding box center [1204, 19] width 40 height 38
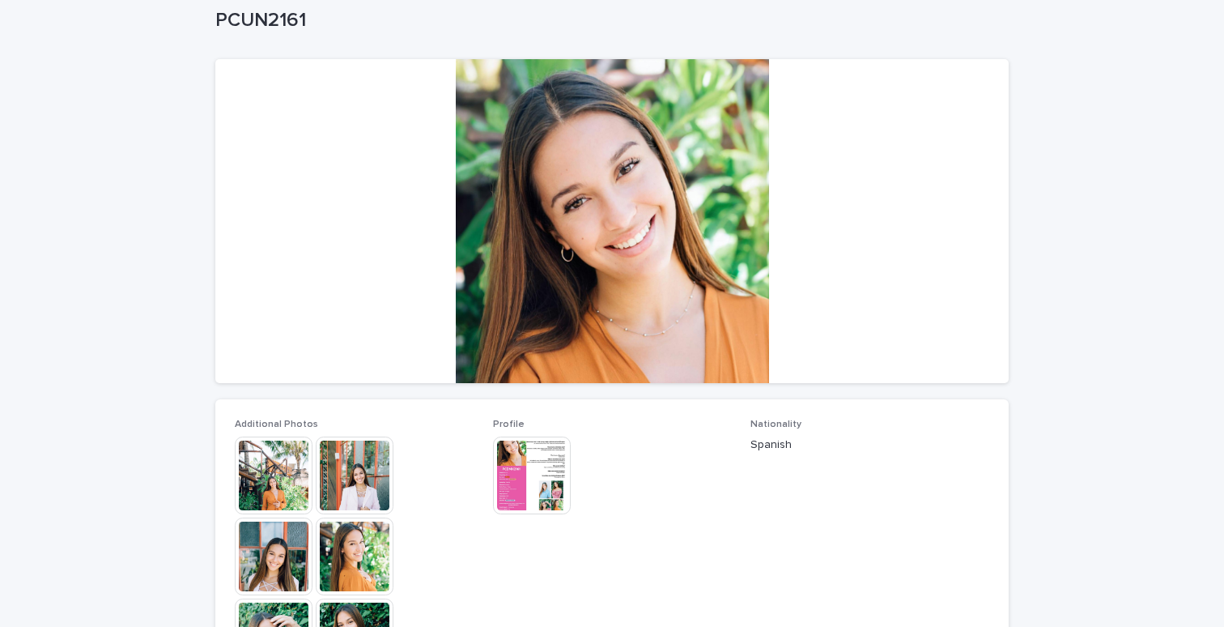
scroll to position [0, 0]
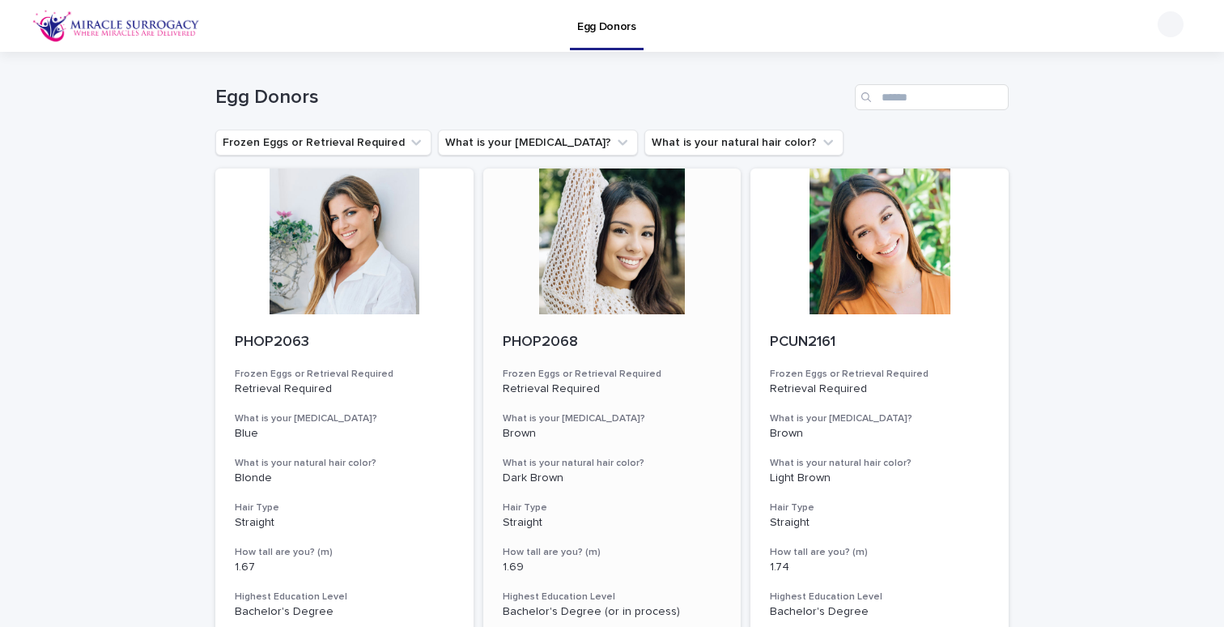
click at [610, 239] on div at bounding box center [612, 241] width 258 height 146
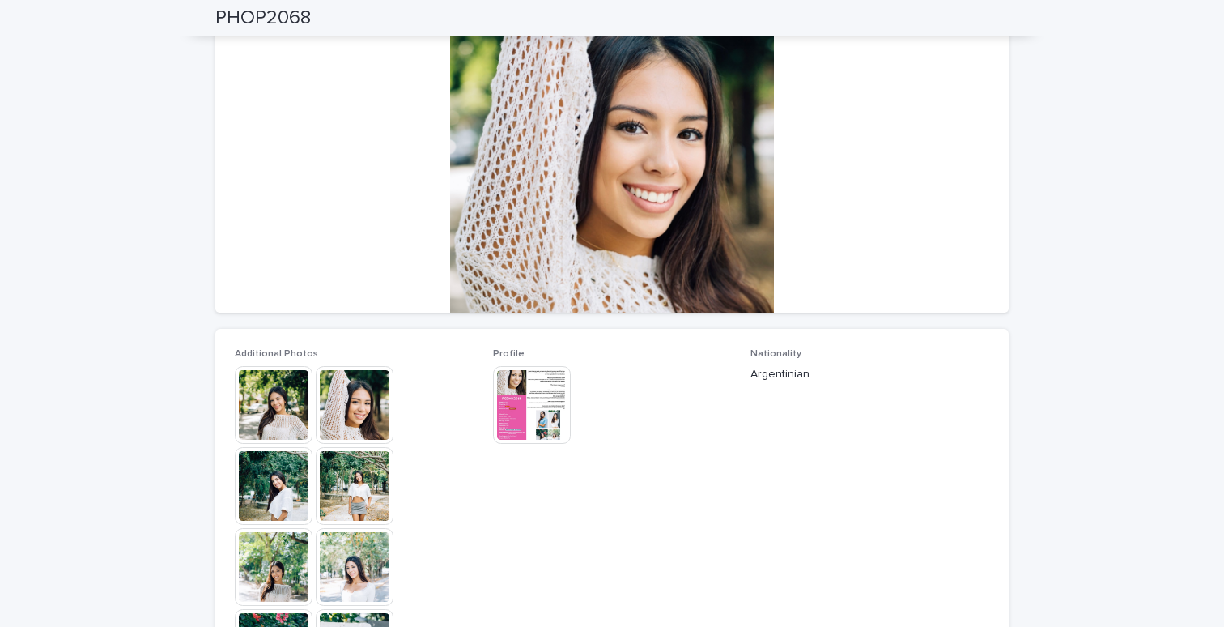
scroll to position [281, 0]
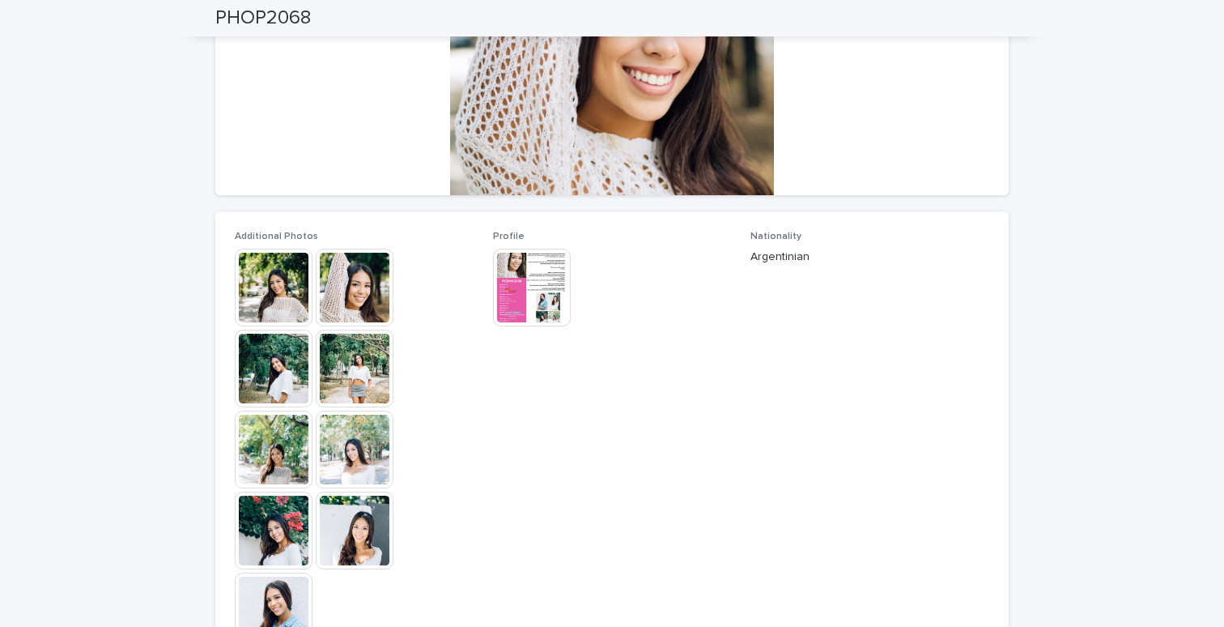
click at [361, 363] on img at bounding box center [355, 368] width 78 height 78
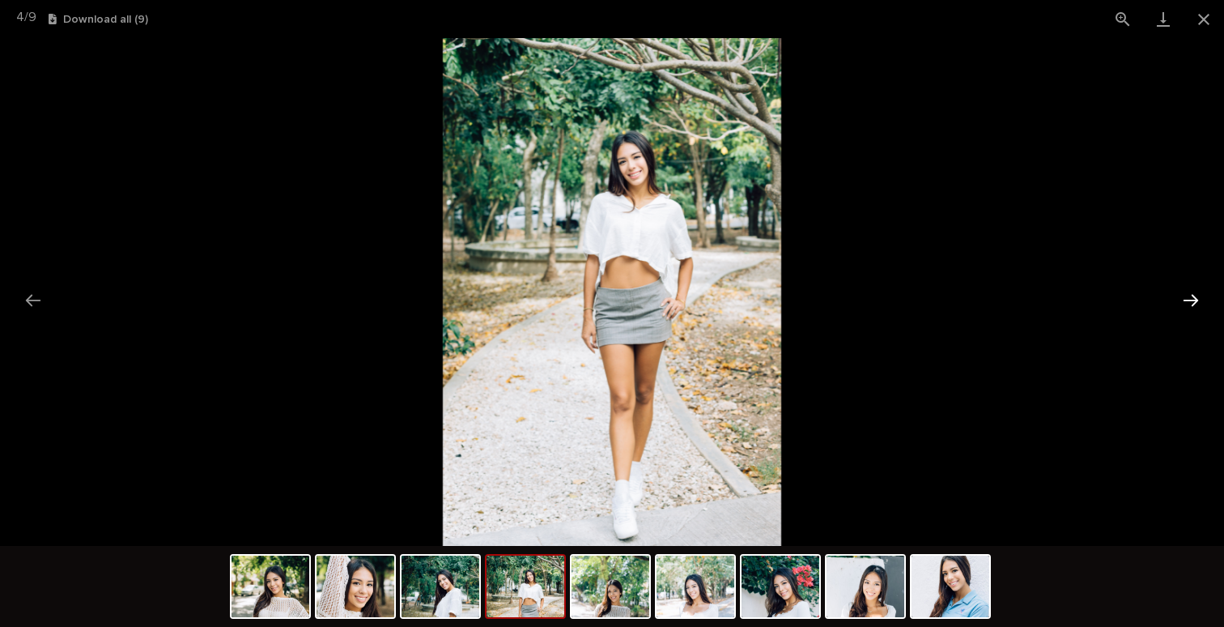
click at [1191, 294] on button "Next slide" at bounding box center [1191, 300] width 34 height 32
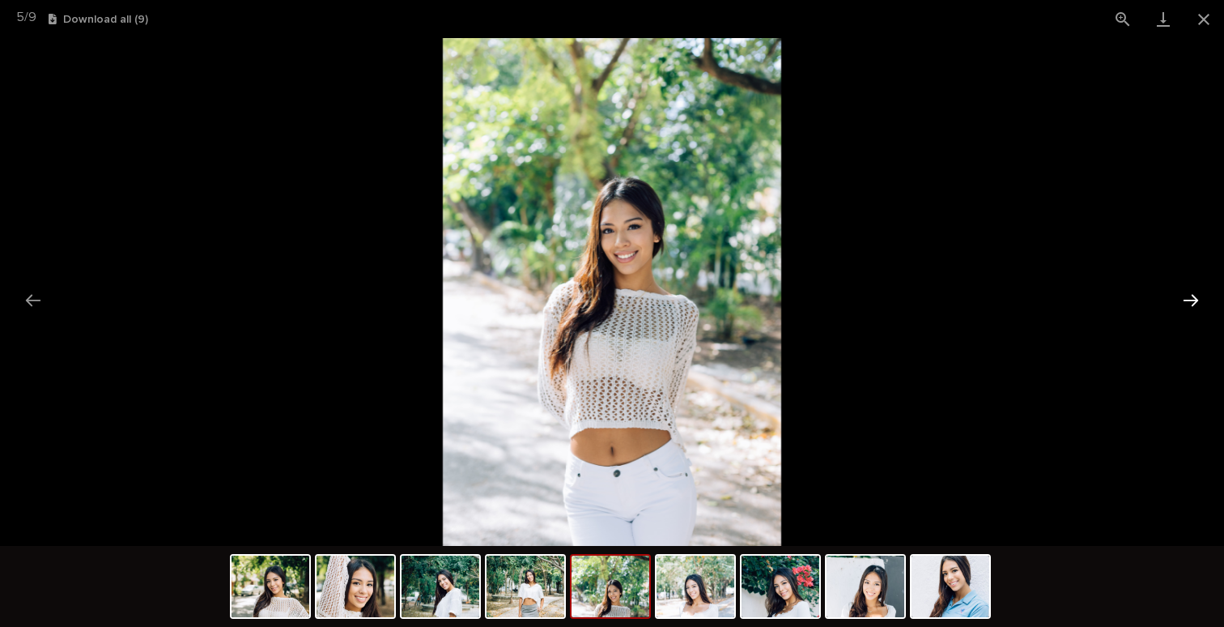
click at [1191, 294] on button "Next slide" at bounding box center [1191, 300] width 34 height 32
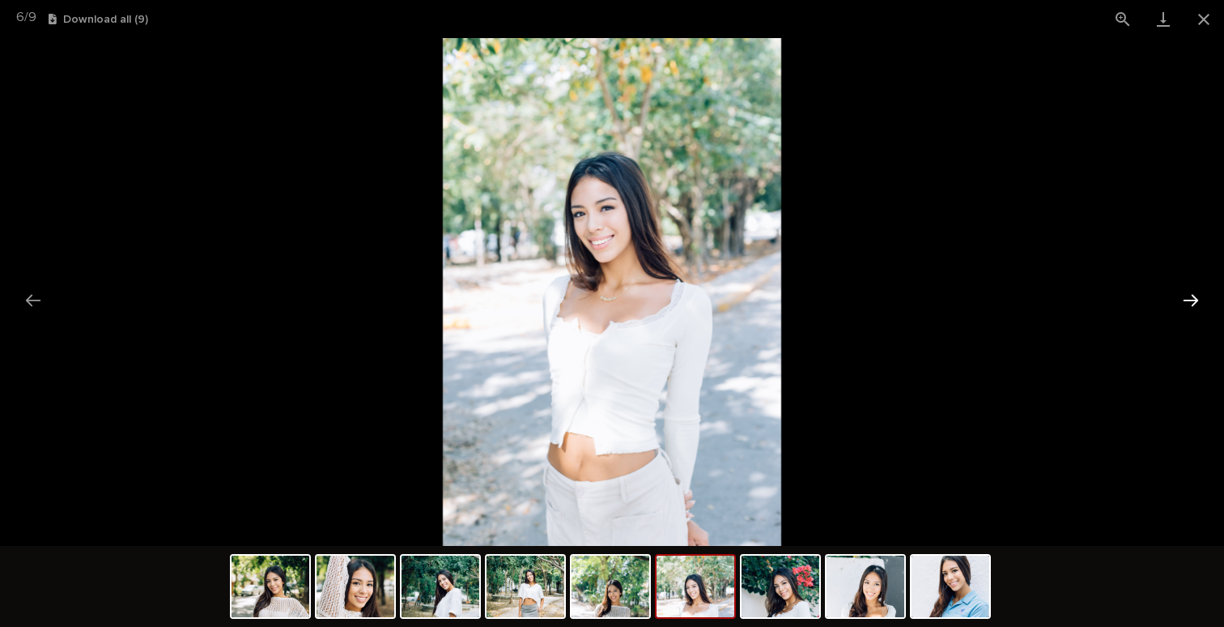
click at [1191, 294] on button "Next slide" at bounding box center [1191, 300] width 34 height 32
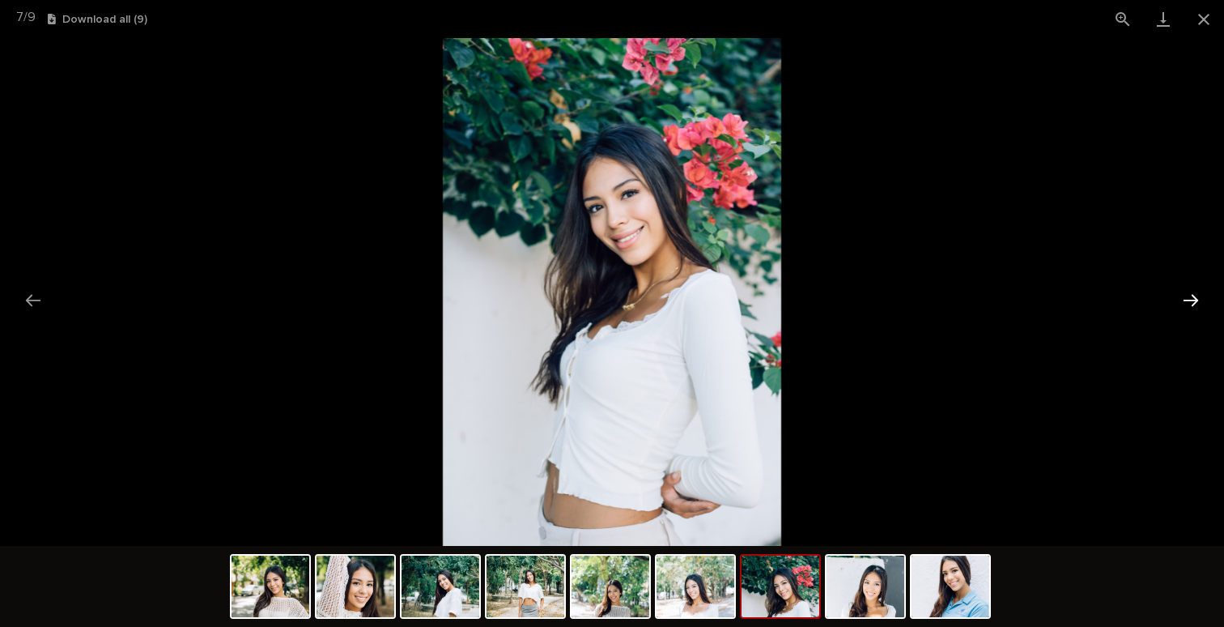
click at [1191, 294] on button "Next slide" at bounding box center [1191, 300] width 34 height 32
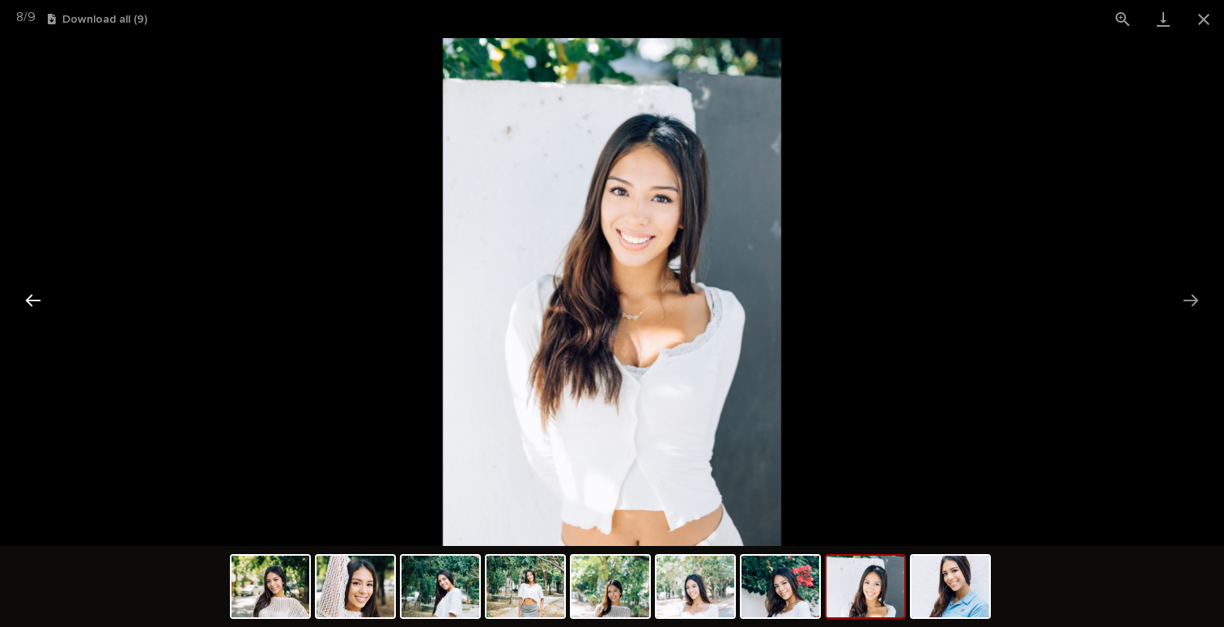
click at [26, 293] on button "Previous slide" at bounding box center [33, 300] width 34 height 32
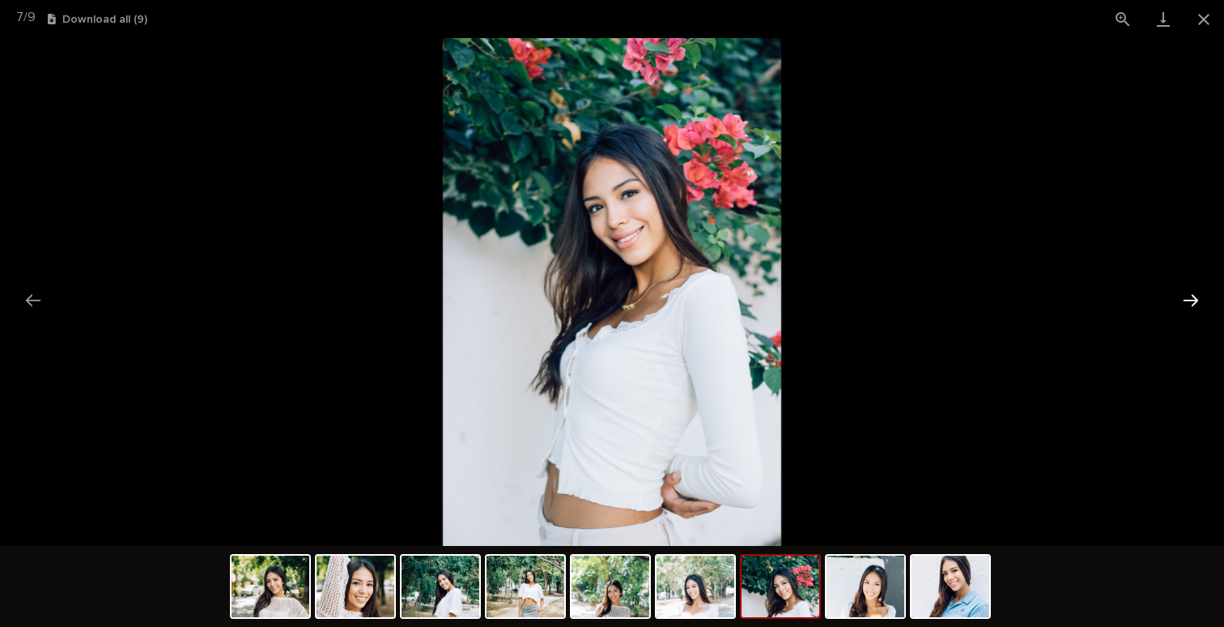
click at [1188, 298] on button "Next slide" at bounding box center [1191, 300] width 34 height 32
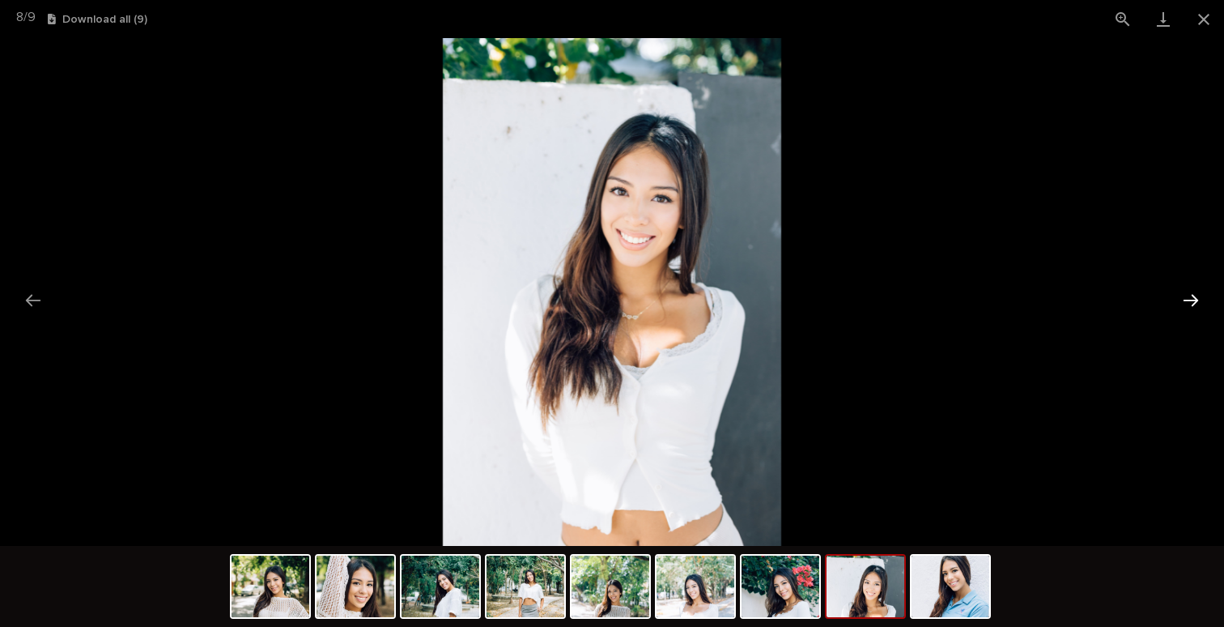
click at [1188, 298] on button "Next slide" at bounding box center [1191, 300] width 34 height 32
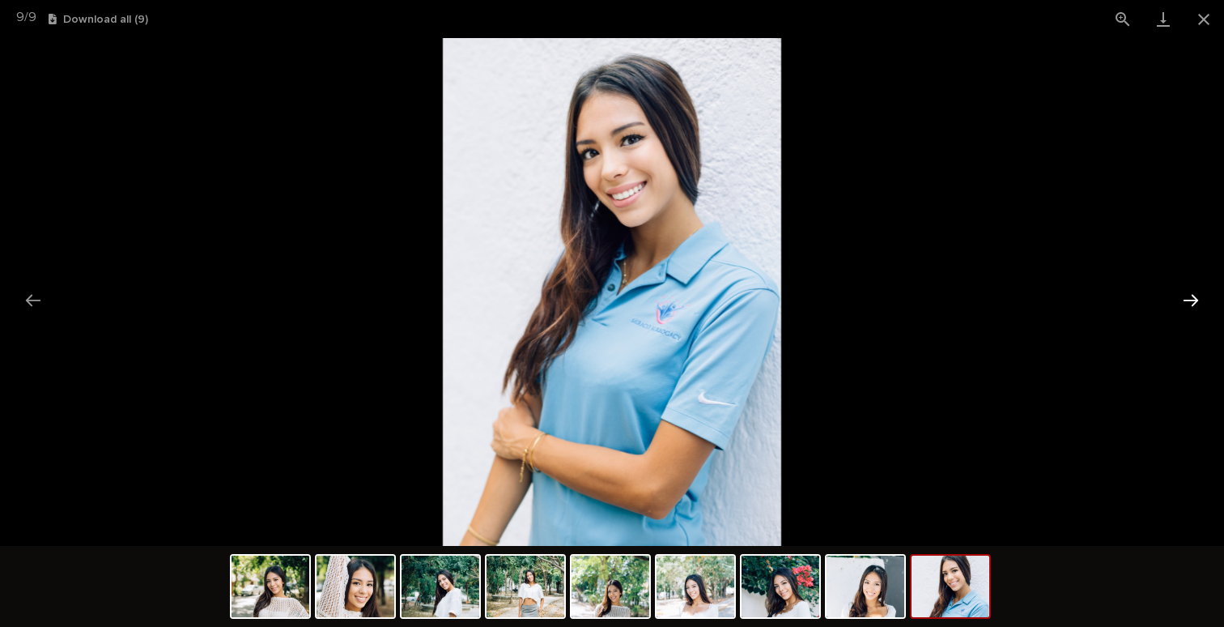
click at [1188, 298] on button "Next slide" at bounding box center [1191, 300] width 34 height 32
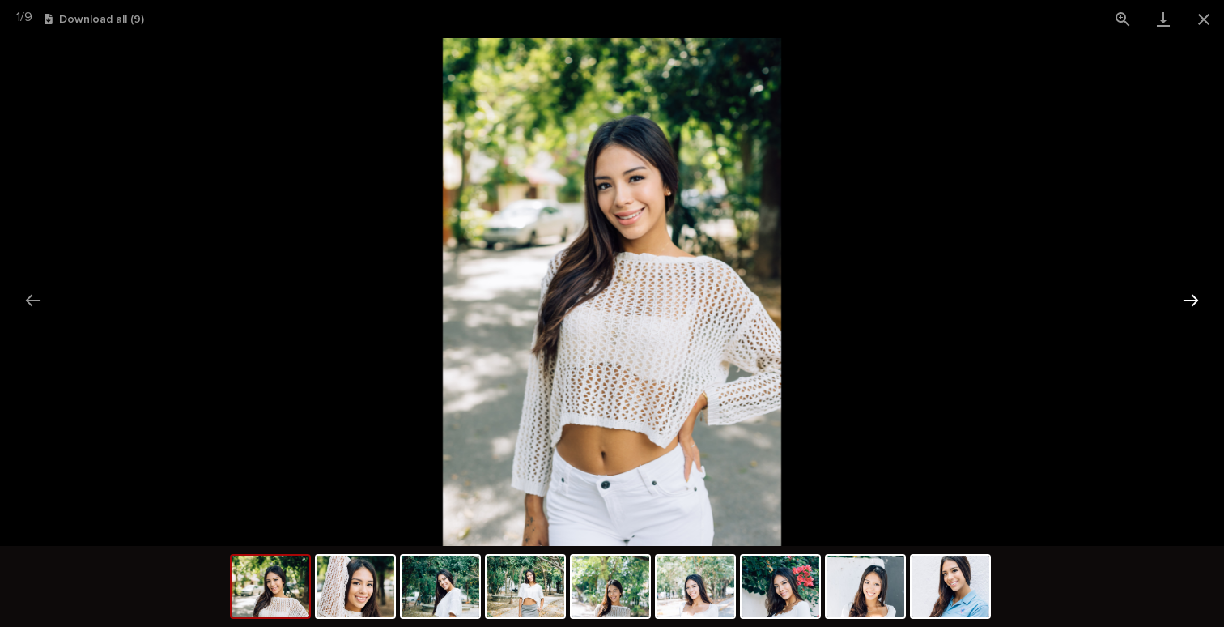
click at [1188, 298] on button "Next slide" at bounding box center [1191, 300] width 34 height 32
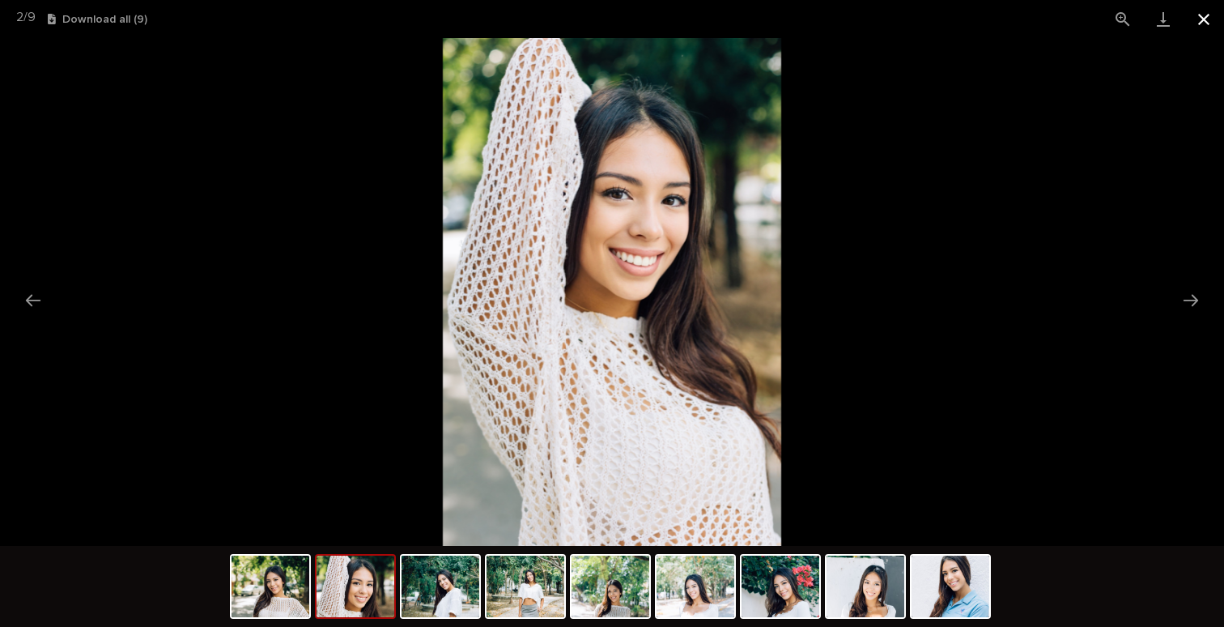
click at [1205, 20] on button "Close gallery" at bounding box center [1204, 19] width 40 height 38
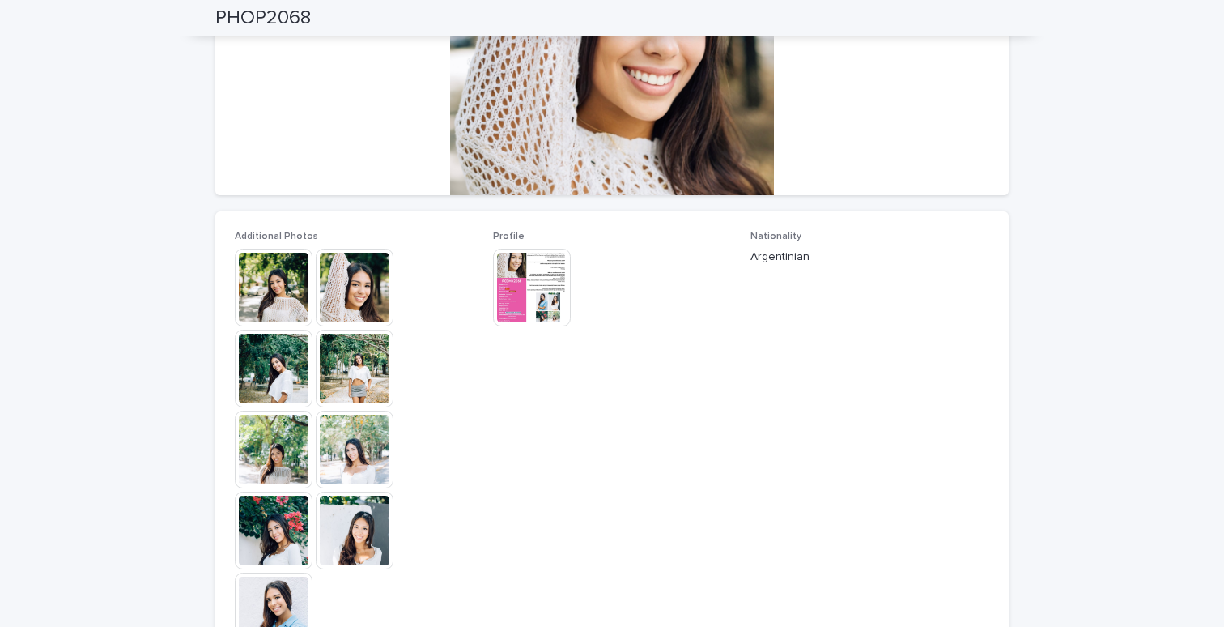
click at [514, 286] on img at bounding box center [532, 288] width 78 height 78
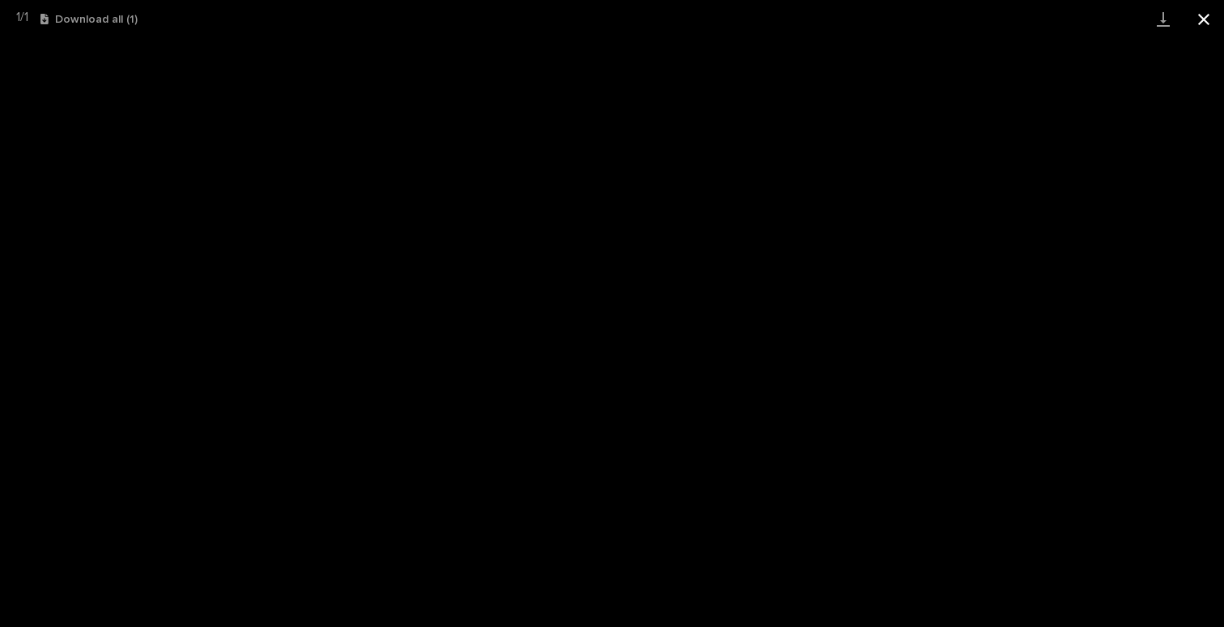
click at [1203, 18] on button "Close gallery" at bounding box center [1204, 19] width 40 height 38
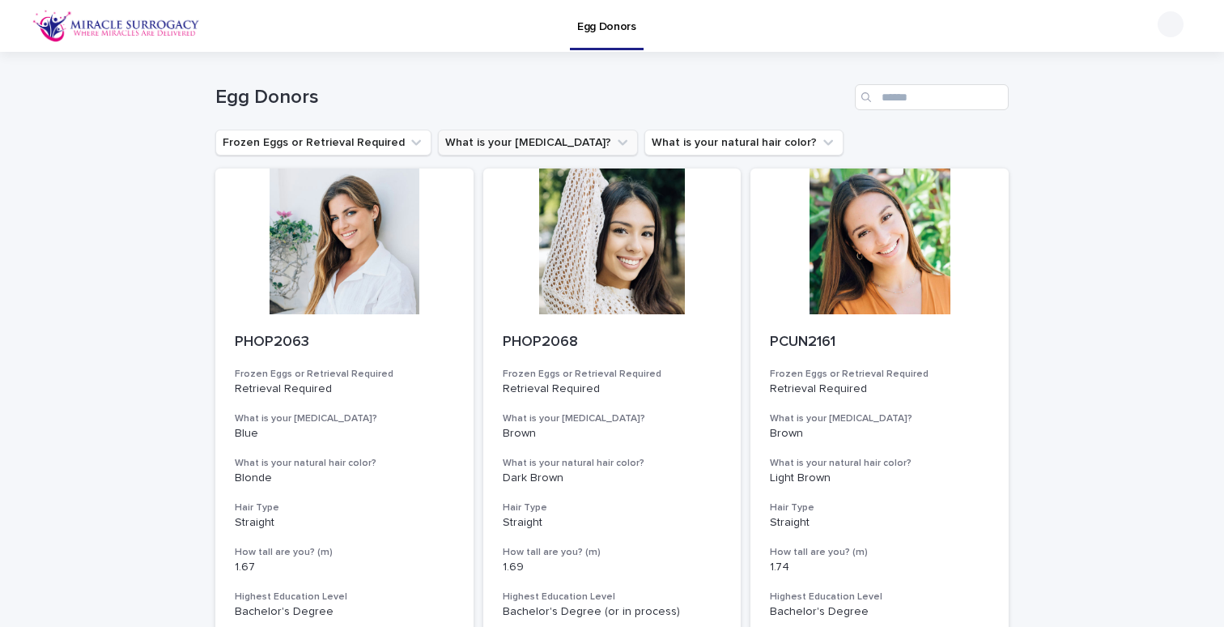
click at [489, 142] on button "What is your [MEDICAL_DATA]?" at bounding box center [538, 143] width 200 height 26
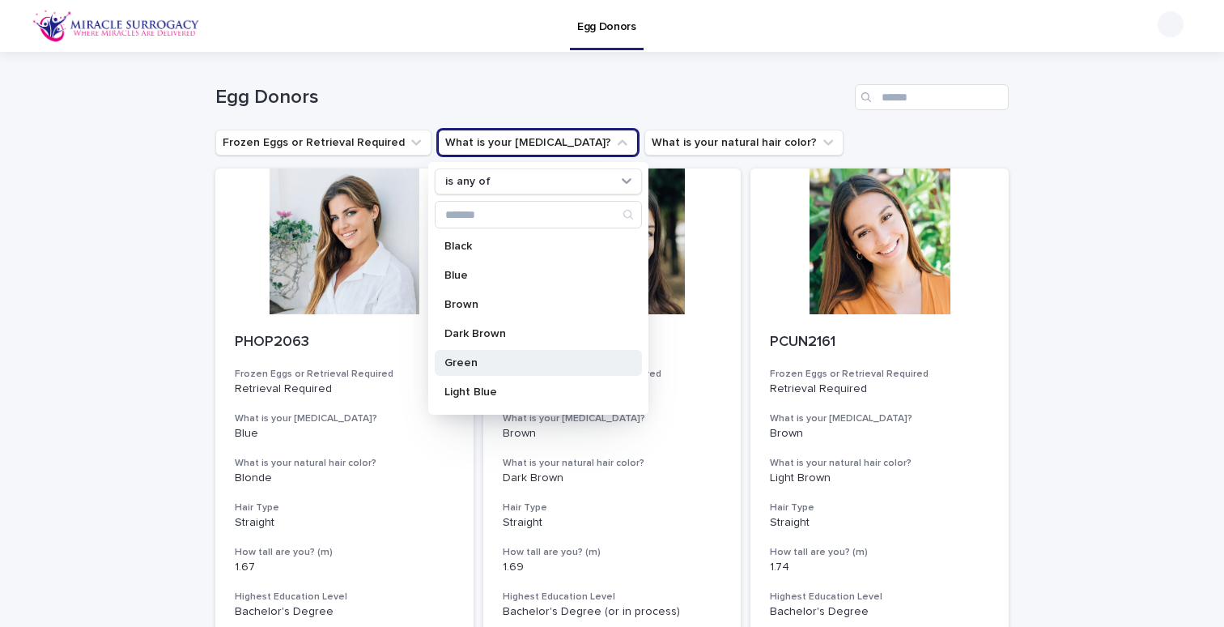
click at [463, 366] on p "Green" at bounding box center [530, 362] width 172 height 11
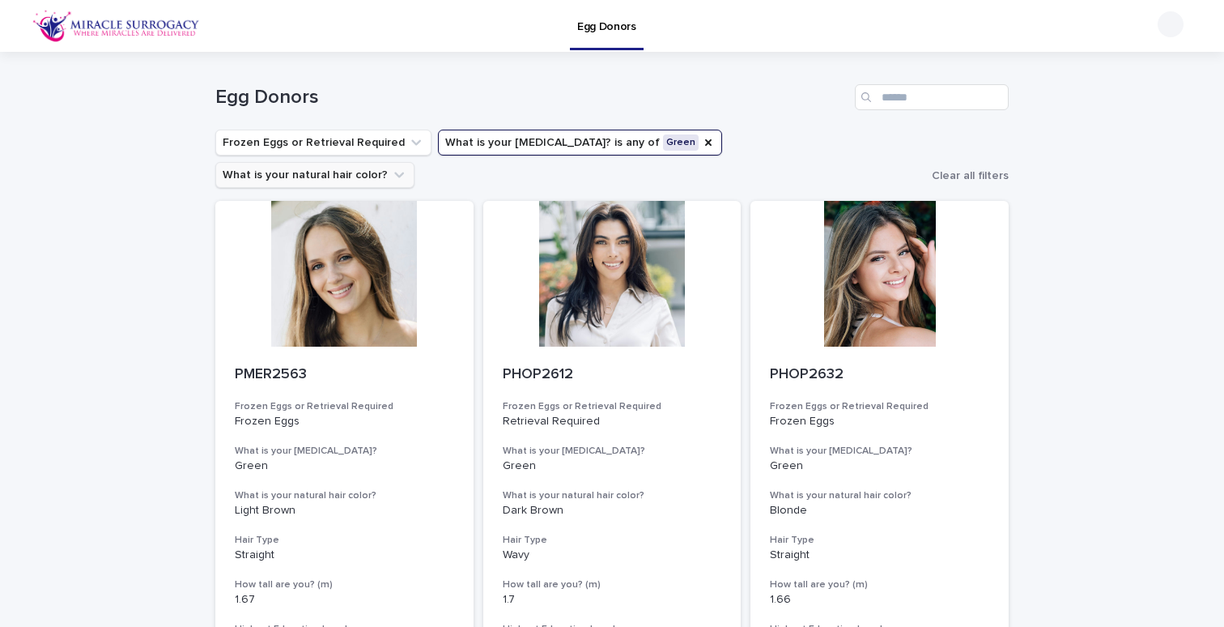
click at [414, 162] on button "What is your natural hair color?" at bounding box center [314, 175] width 199 height 26
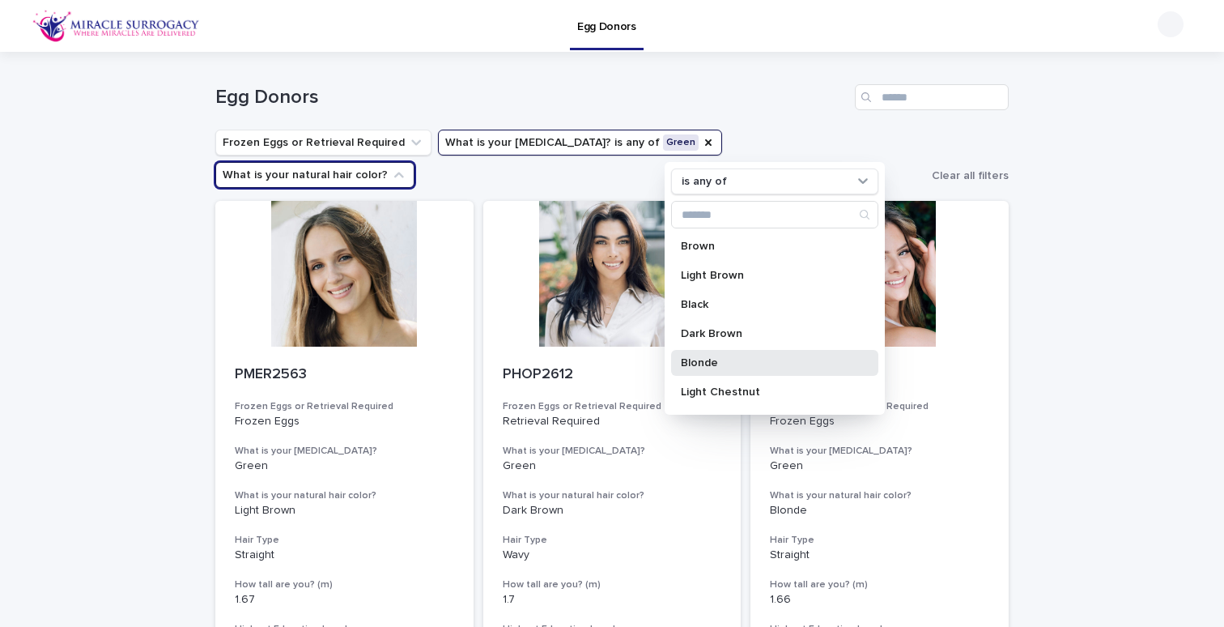
click at [697, 359] on p "Blonde" at bounding box center [767, 362] width 172 height 11
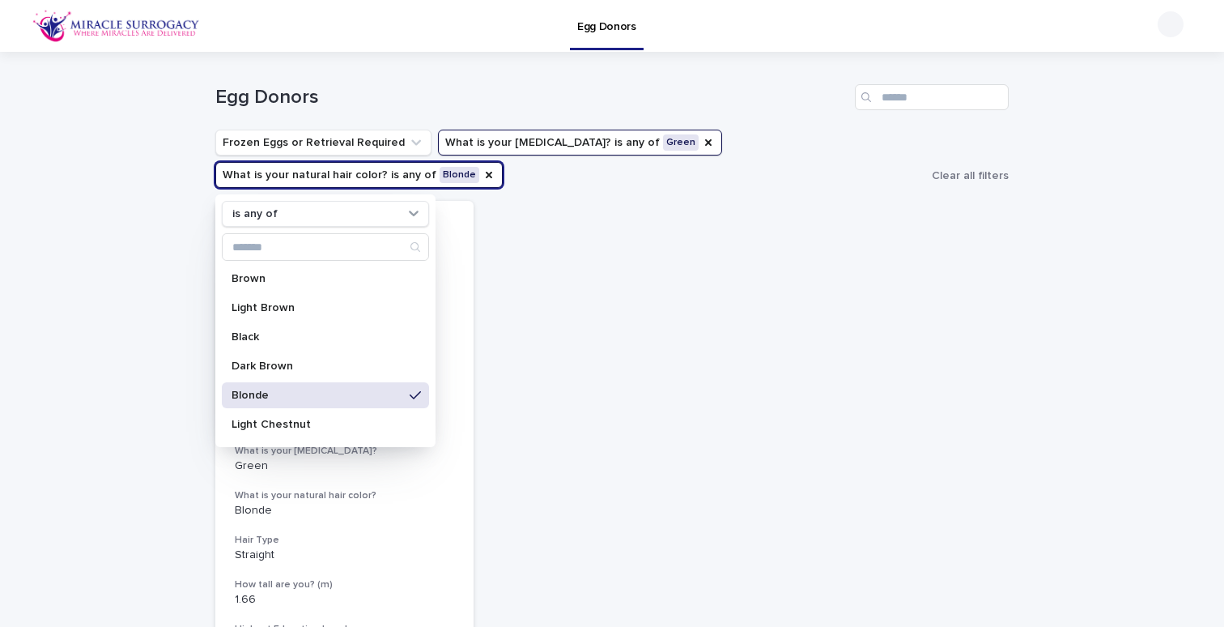
click at [1119, 304] on div "Loading... Saving… Loading... Saving… Egg Donors Frozen Eggs or Retrieval Requi…" at bounding box center [612, 444] width 1224 height 784
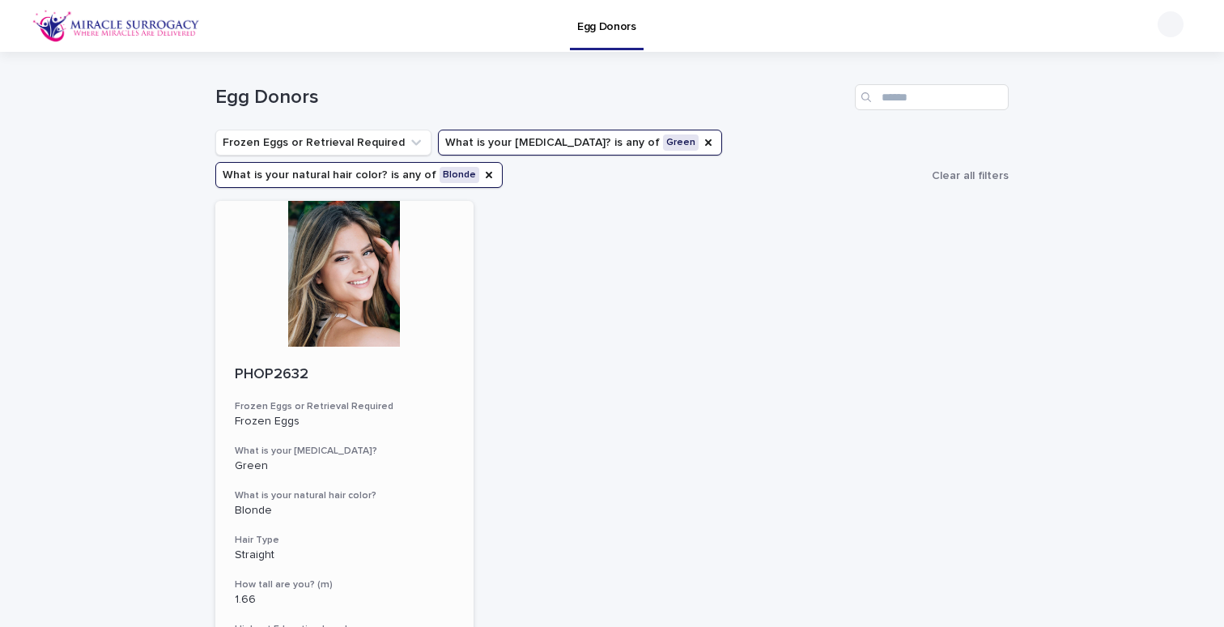
click at [350, 291] on div at bounding box center [344, 274] width 258 height 146
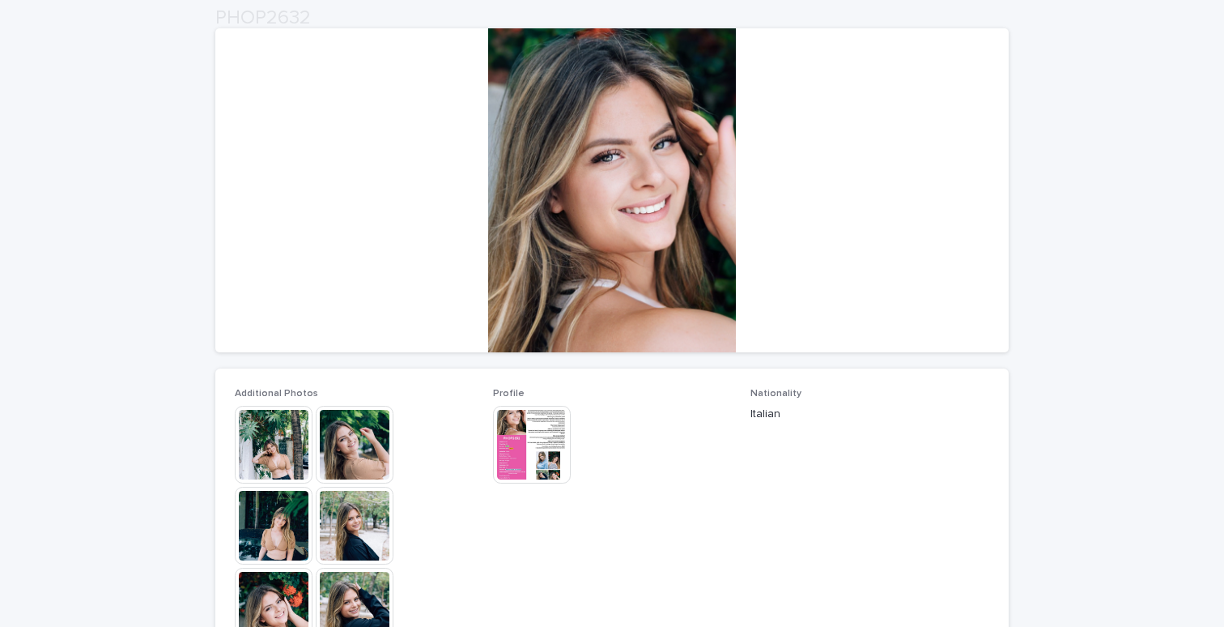
scroll to position [246, 0]
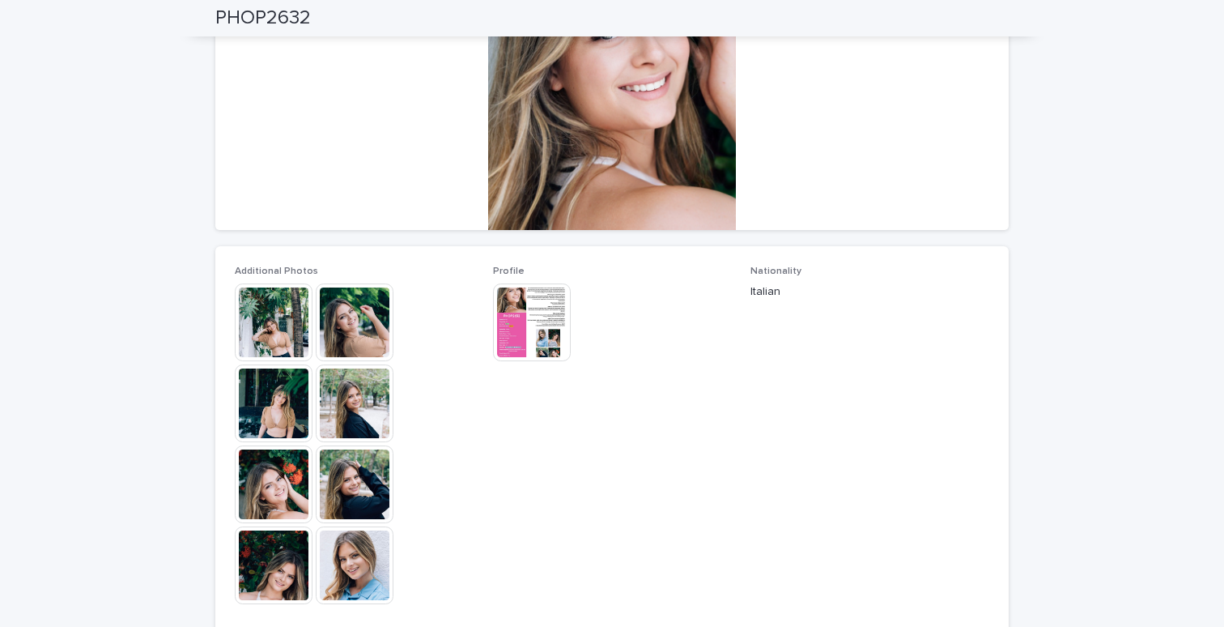
click at [503, 328] on img at bounding box center [532, 322] width 78 height 78
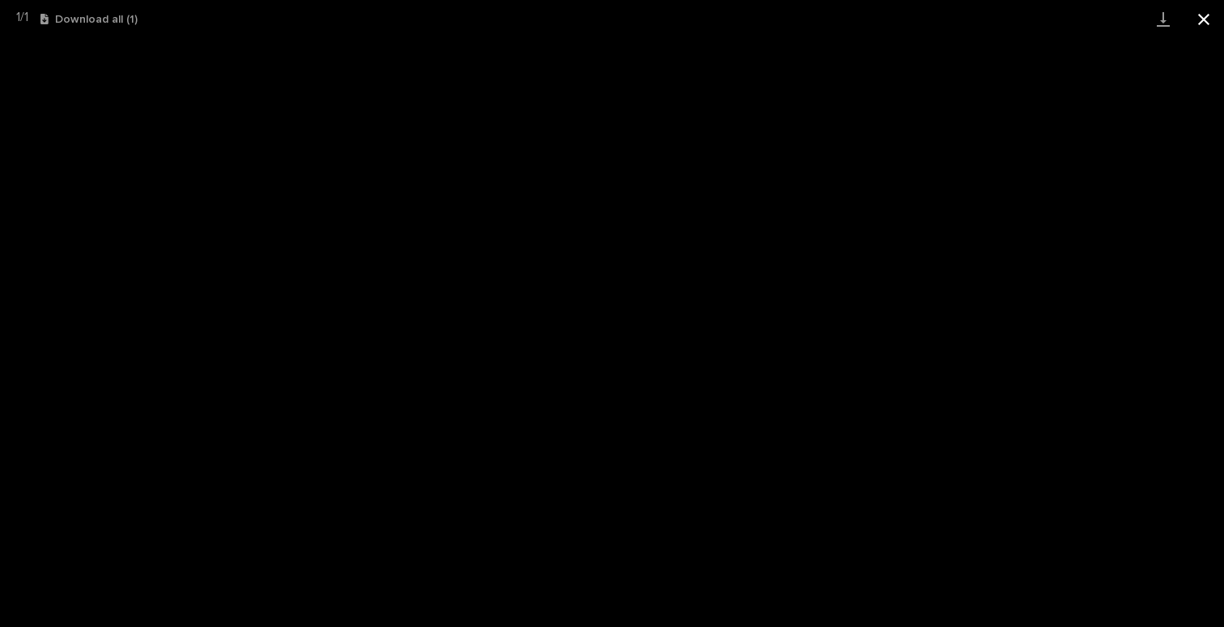
click at [1208, 15] on button "Close gallery" at bounding box center [1204, 19] width 40 height 38
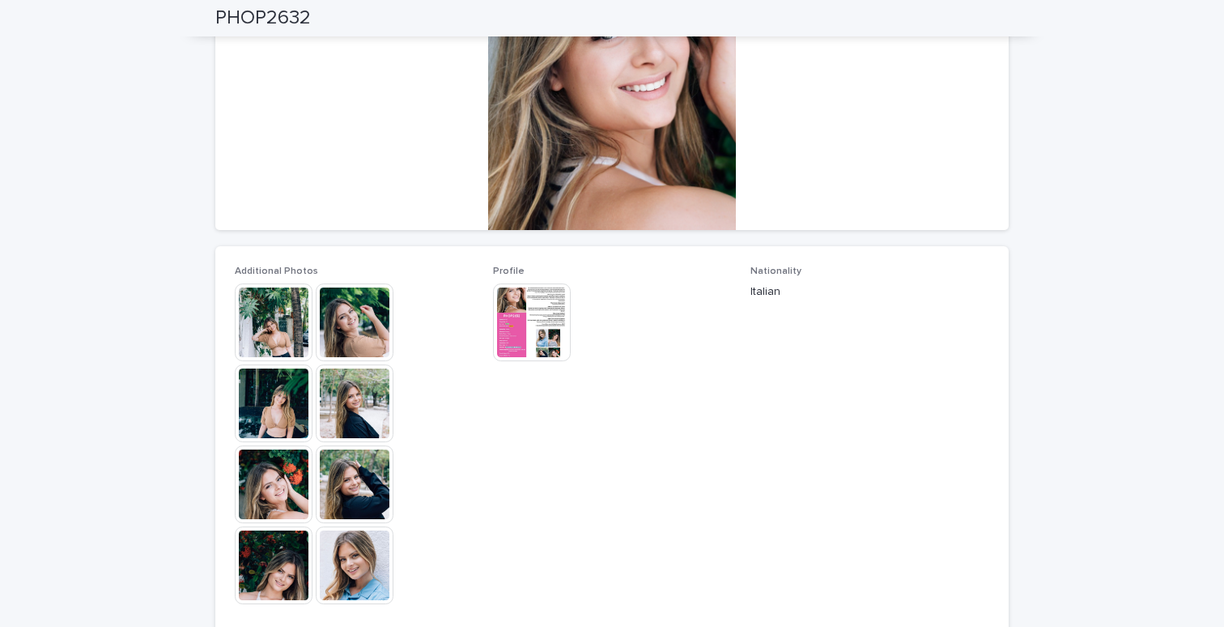
click at [359, 323] on img at bounding box center [355, 322] width 78 height 78
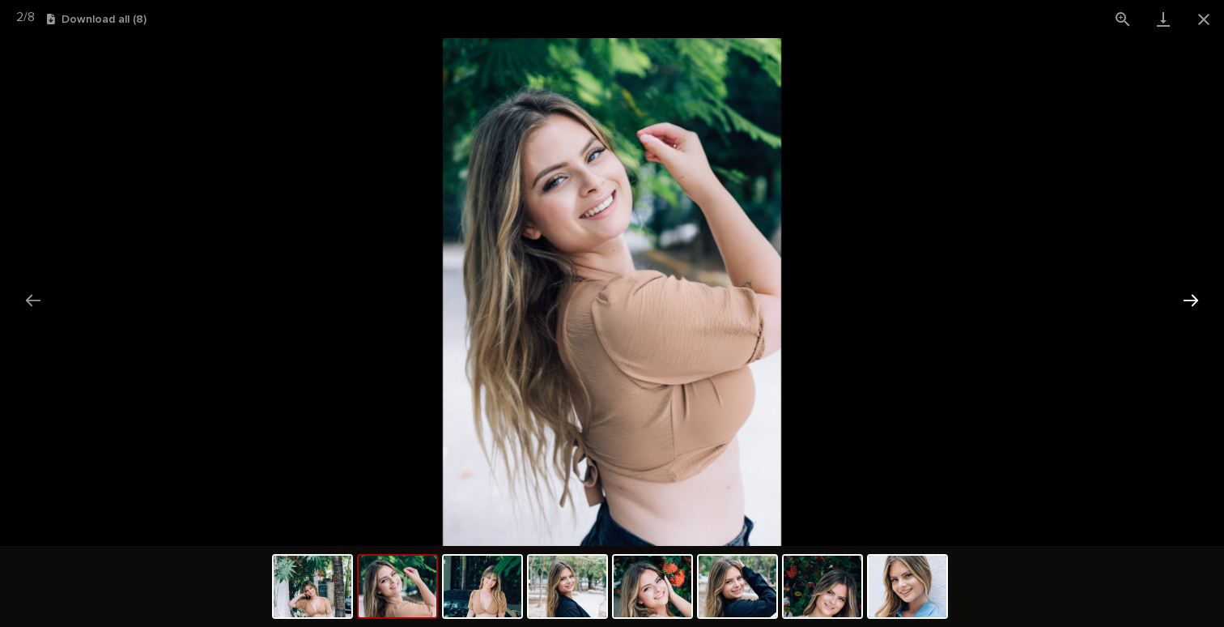
click at [1191, 297] on button "Next slide" at bounding box center [1191, 300] width 34 height 32
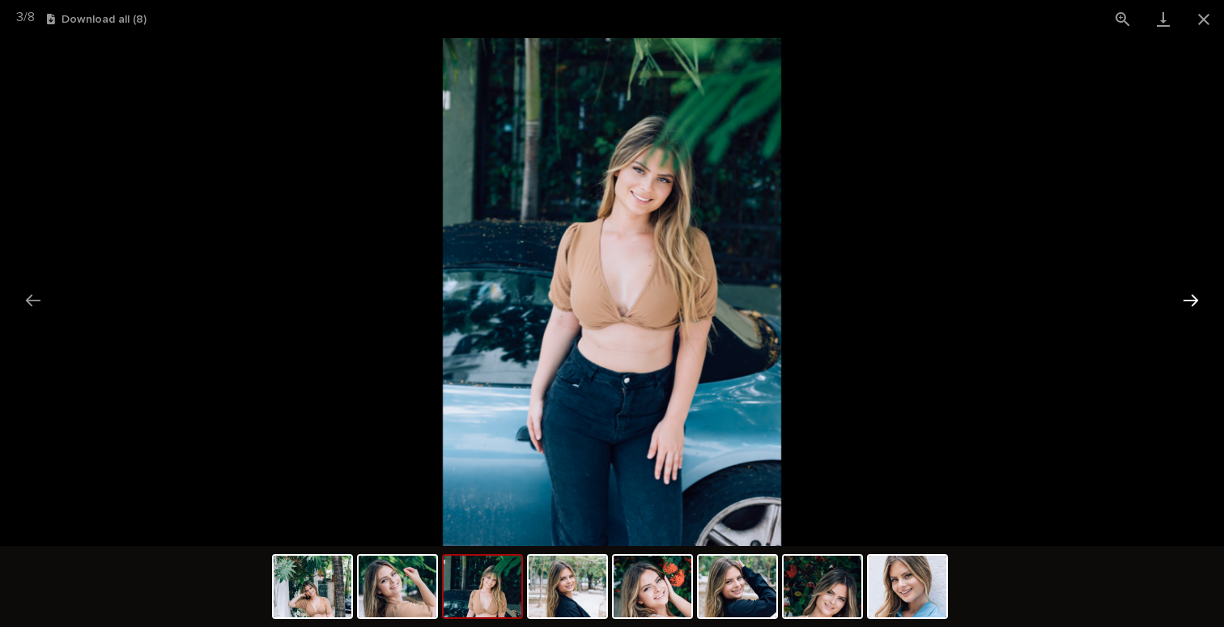
click at [1191, 297] on button "Next slide" at bounding box center [1191, 300] width 34 height 32
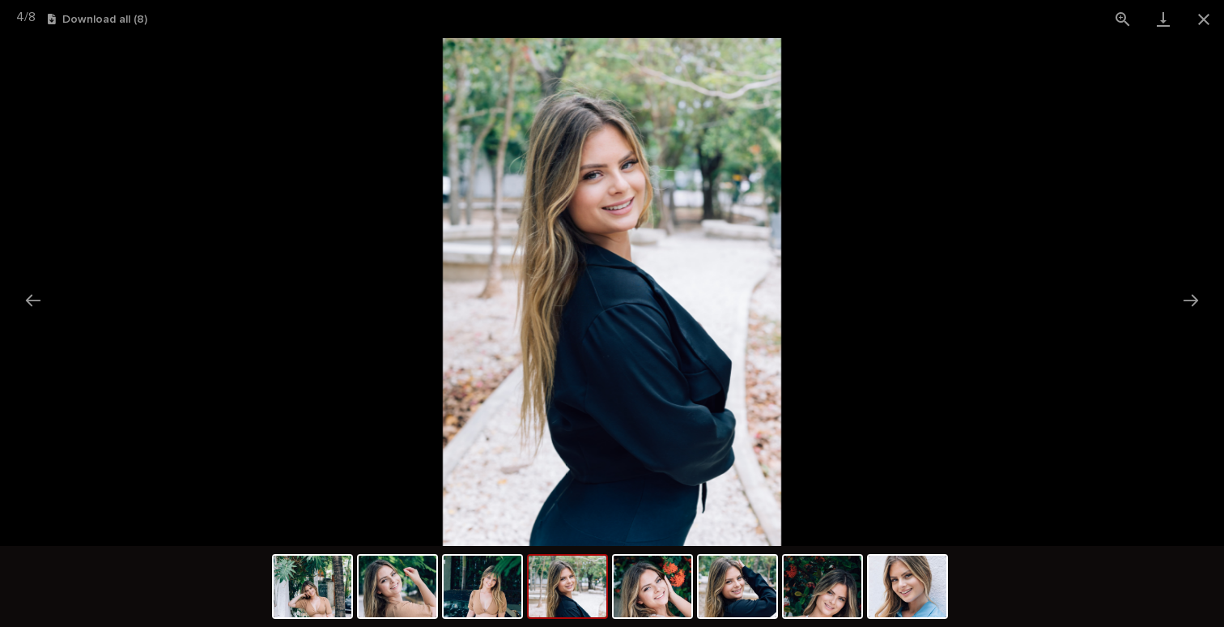
click at [759, 351] on img at bounding box center [612, 292] width 338 height 508
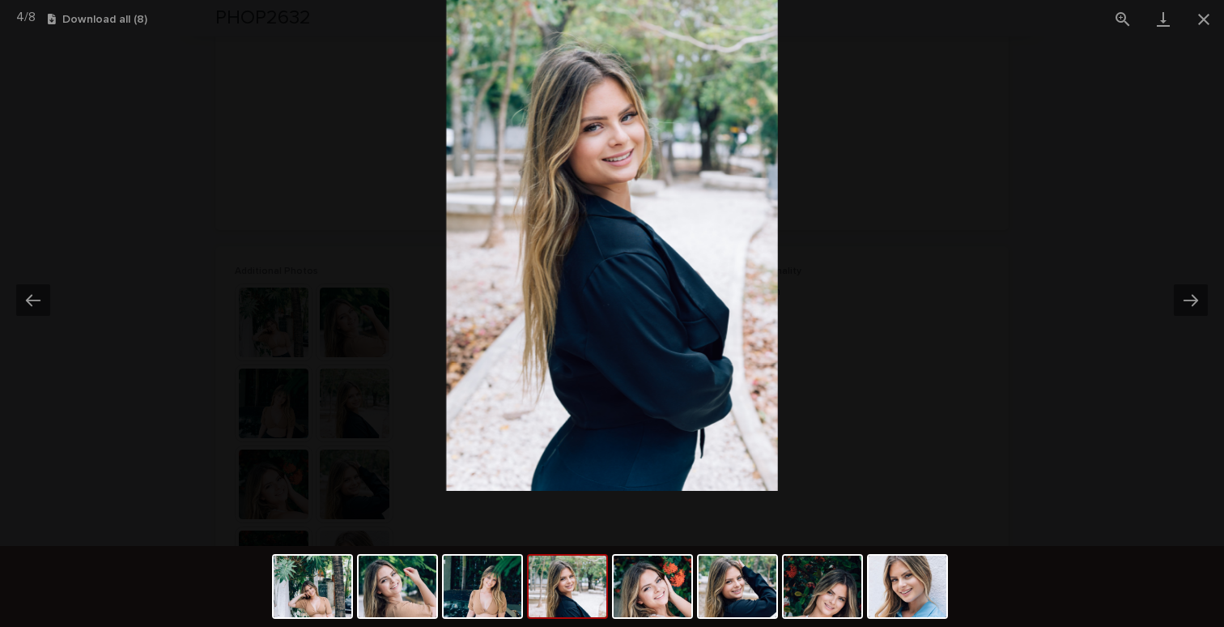
drag, startPoint x: 755, startPoint y: 352, endPoint x: 771, endPoint y: 312, distance: 42.8
click at [771, 311] on img at bounding box center [611, 241] width 331 height 497
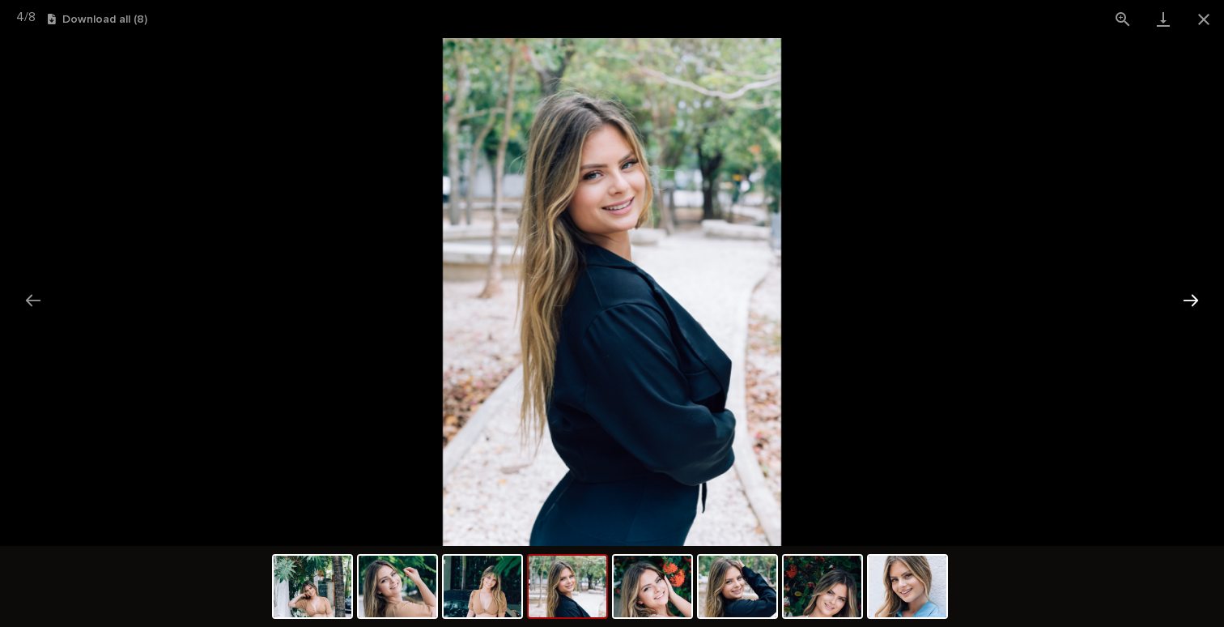
click at [1195, 297] on button "Next slide" at bounding box center [1191, 300] width 34 height 32
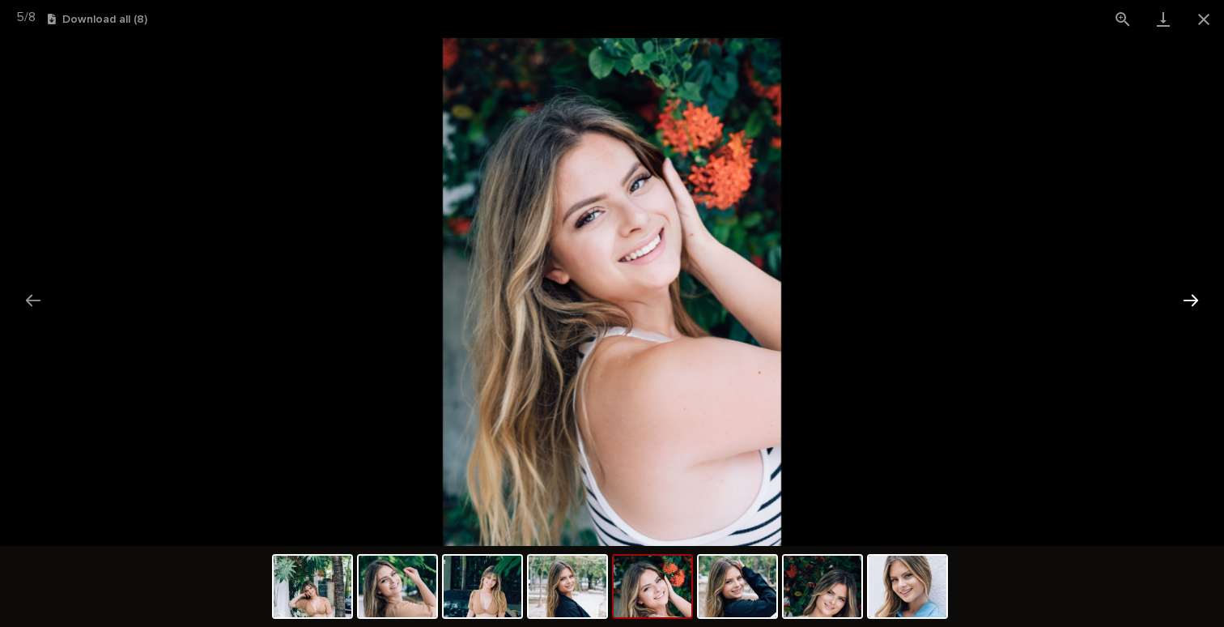
click at [1195, 297] on button "Next slide" at bounding box center [1191, 300] width 34 height 32
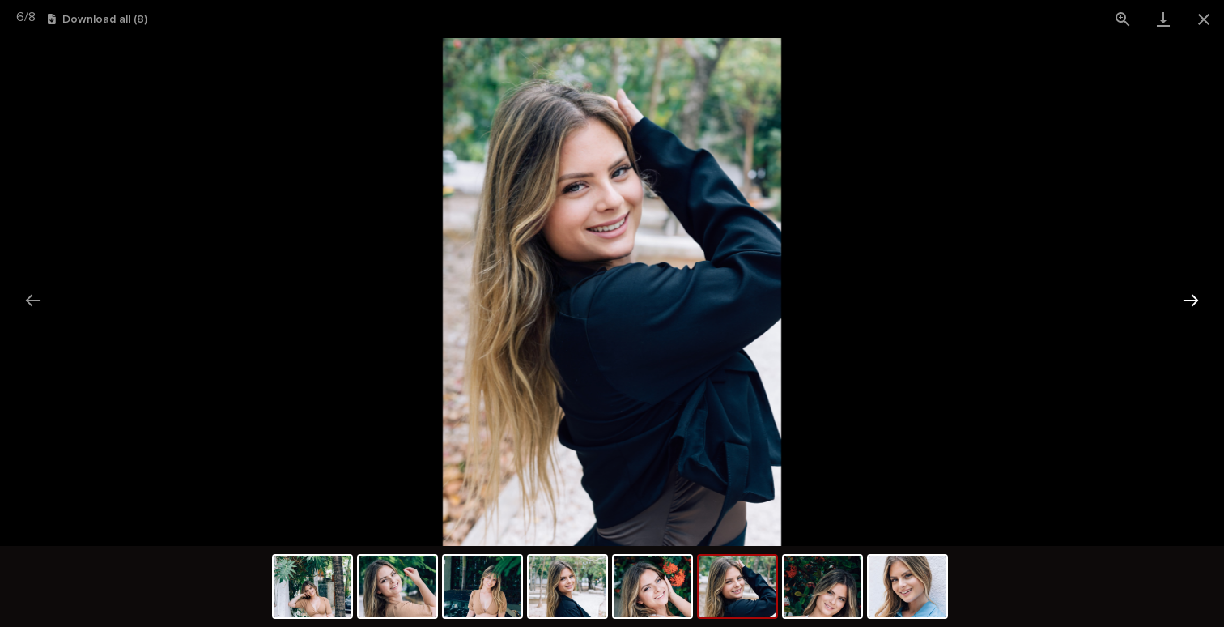
click at [1195, 297] on button "Next slide" at bounding box center [1191, 300] width 34 height 32
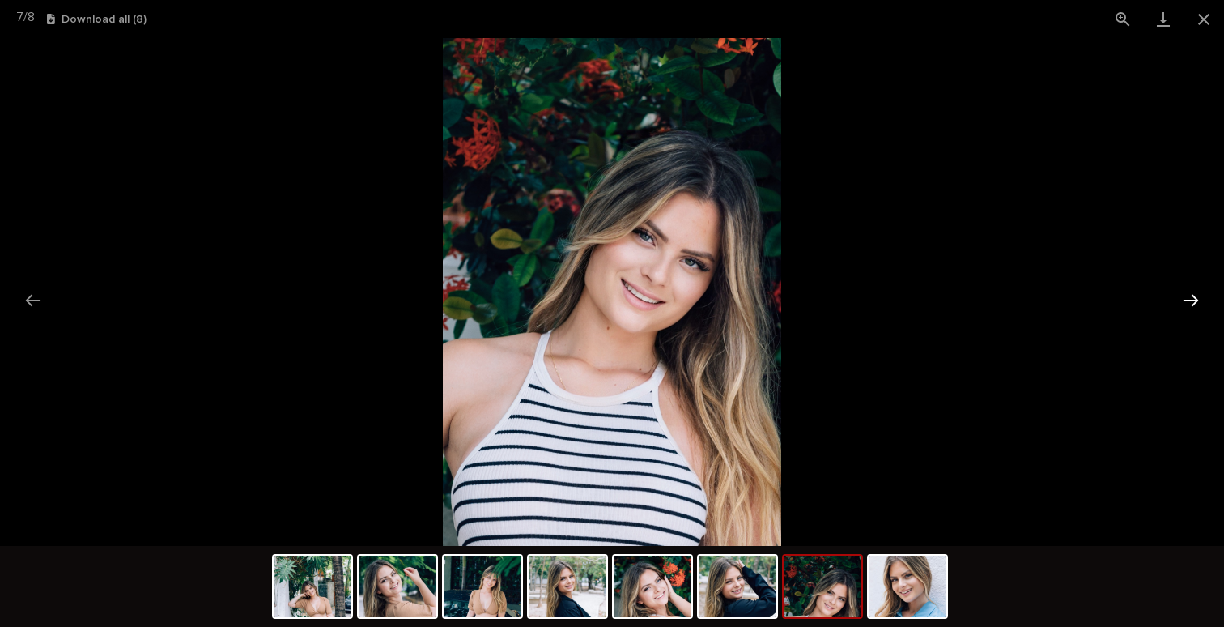
click at [1195, 297] on button "Next slide" at bounding box center [1191, 300] width 34 height 32
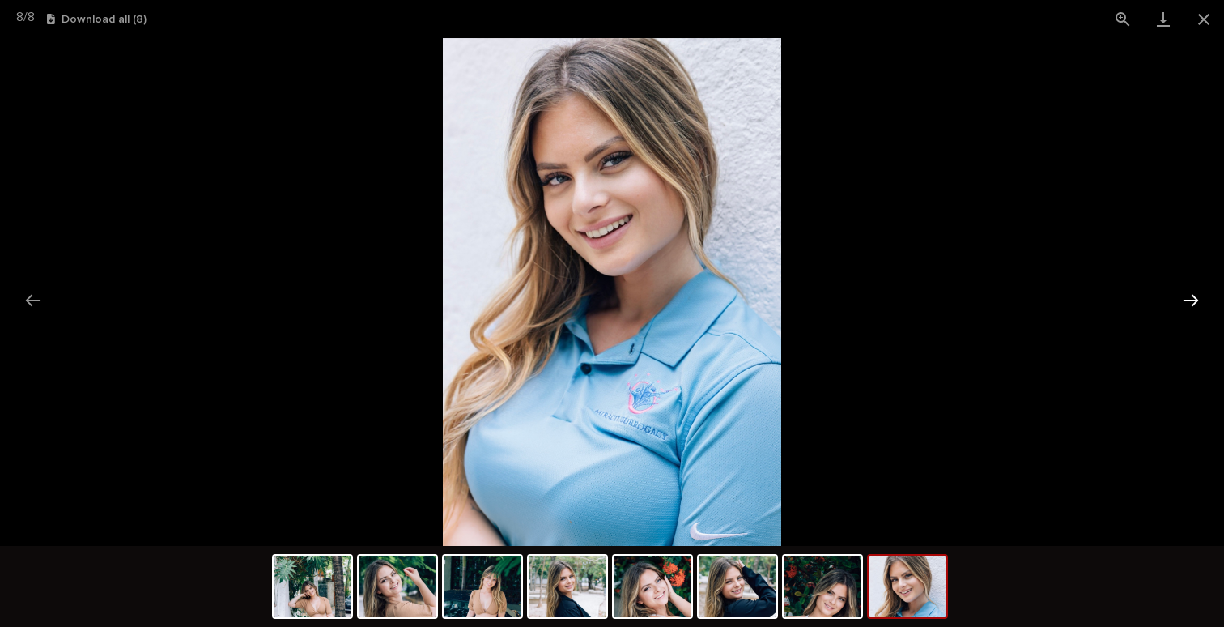
click at [1196, 297] on button "Next slide" at bounding box center [1191, 300] width 34 height 32
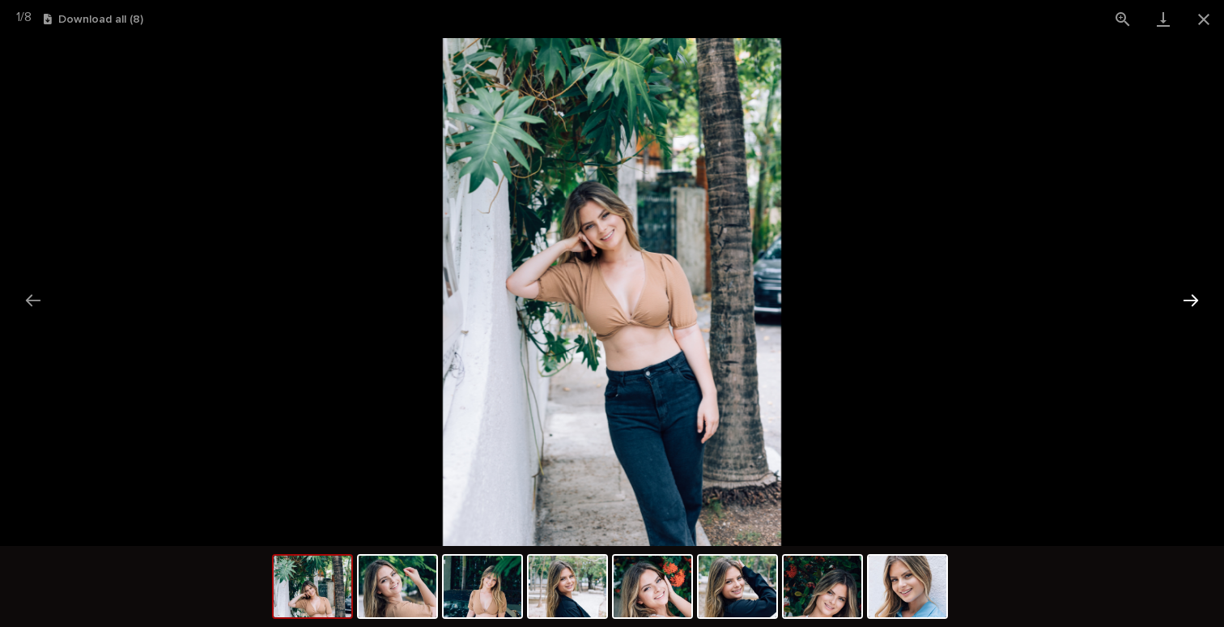
click at [1193, 297] on button "Next slide" at bounding box center [1191, 300] width 34 height 32
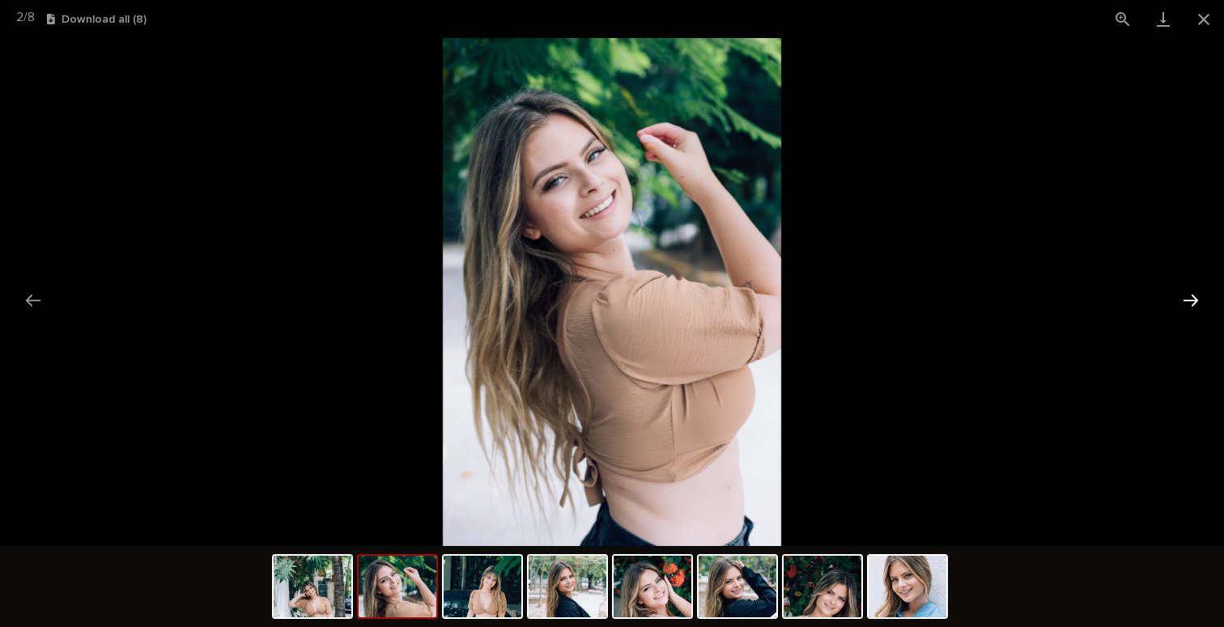
click at [1193, 297] on button "Next slide" at bounding box center [1191, 300] width 34 height 32
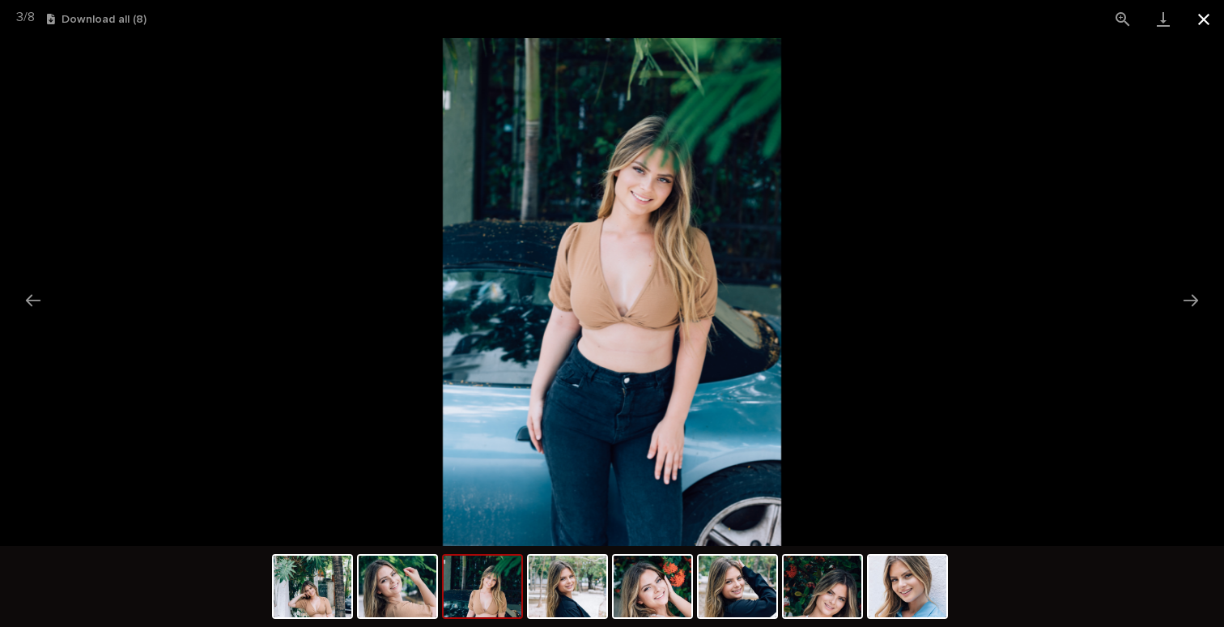
click at [1205, 18] on button "Close gallery" at bounding box center [1204, 19] width 40 height 38
